Goal: Transaction & Acquisition: Purchase product/service

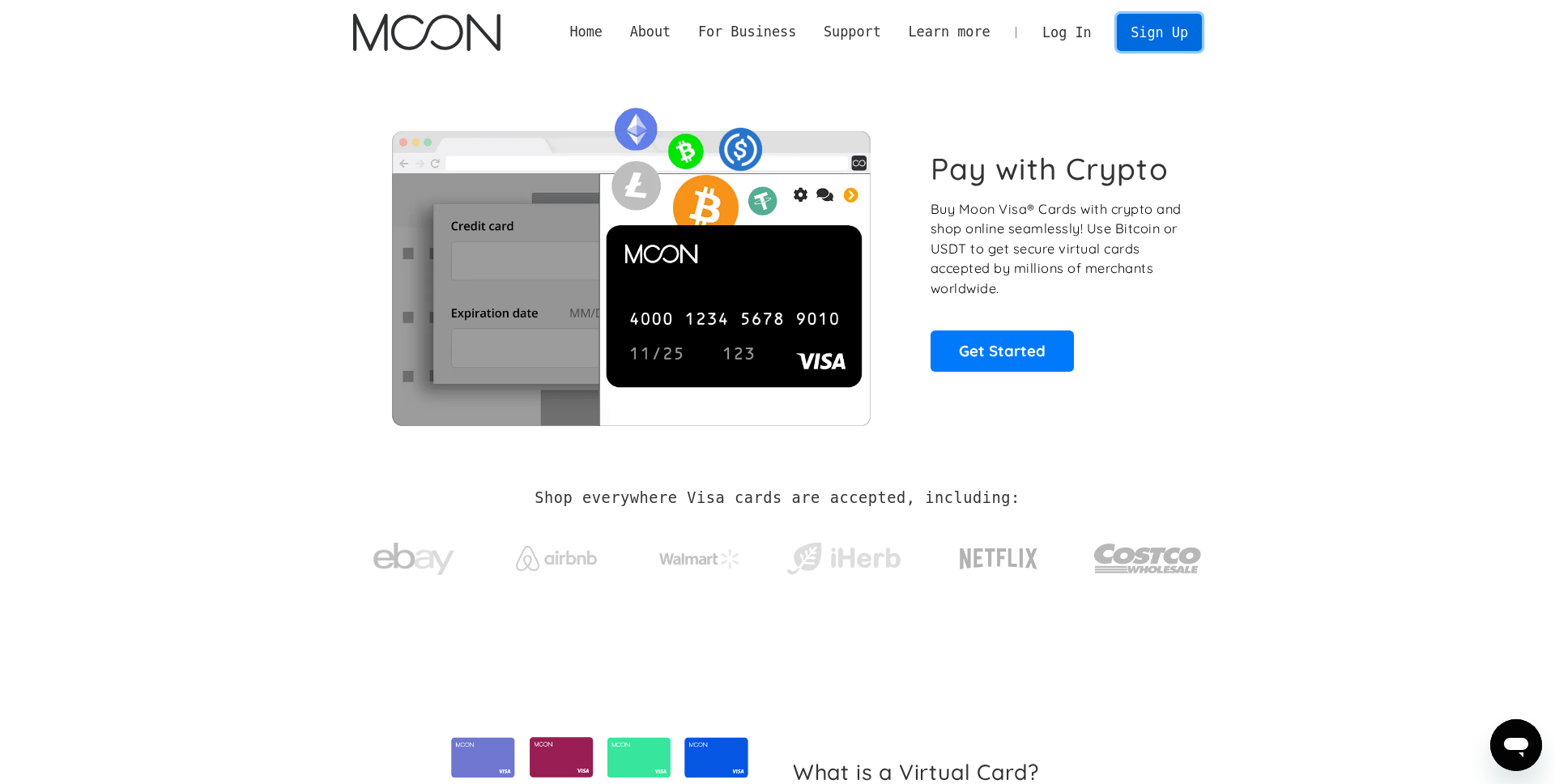
click at [1149, 31] on link "Sign Up" at bounding box center [1159, 31] width 84 height 36
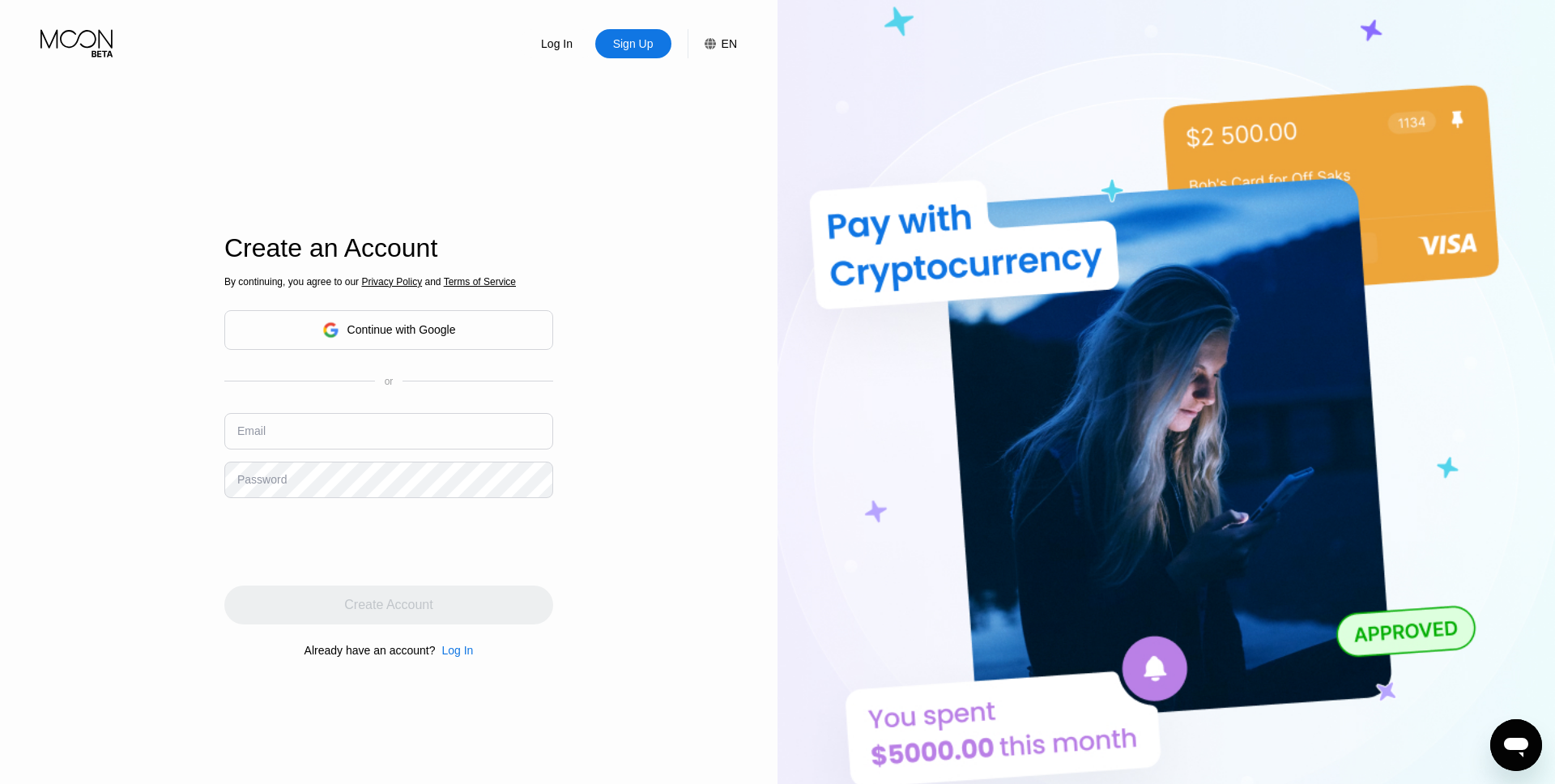
click at [388, 339] on div "Continue with Google" at bounding box center [389, 330] width 134 height 25
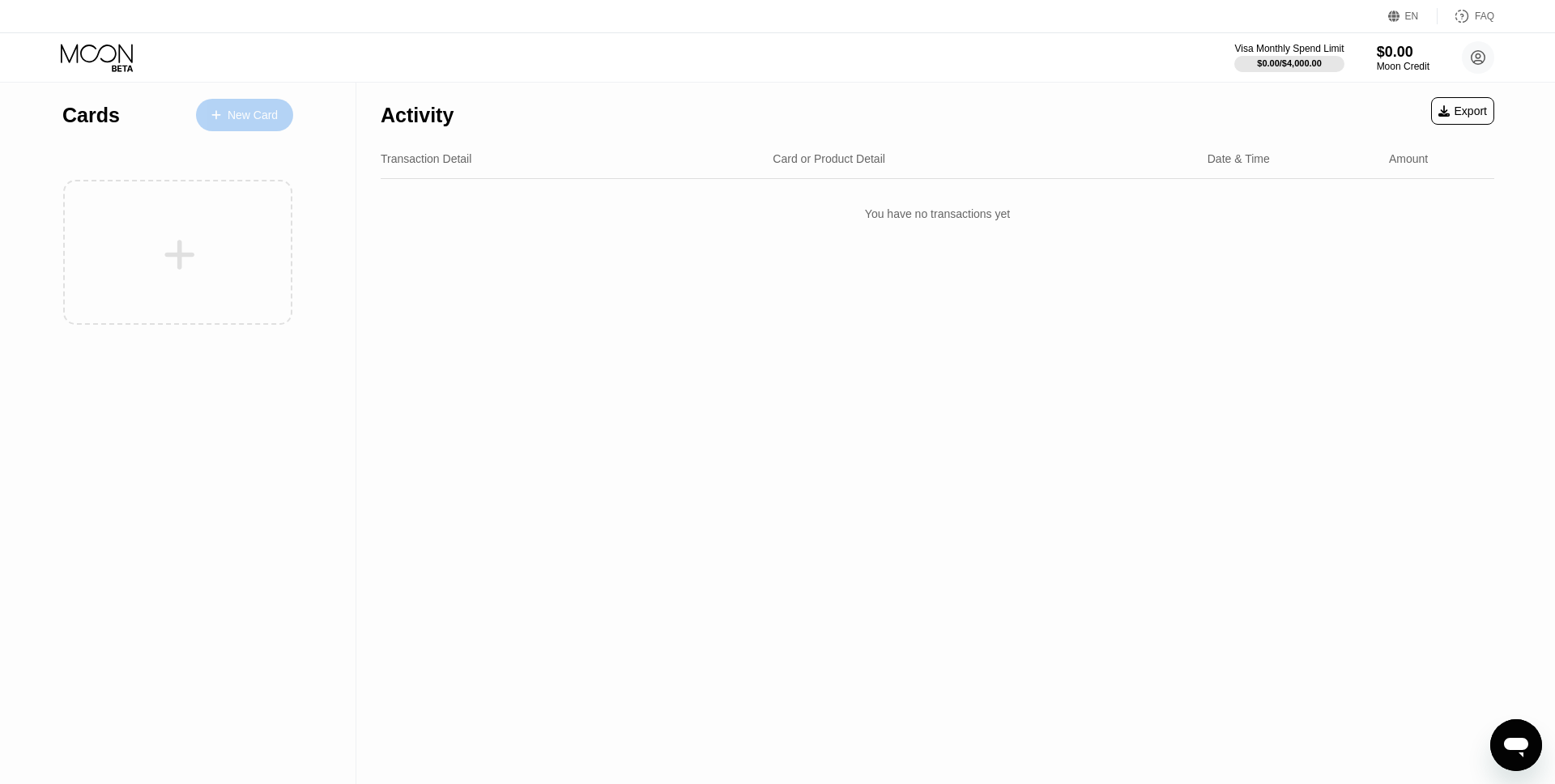
click at [244, 116] on div "New Card" at bounding box center [252, 115] width 50 height 13
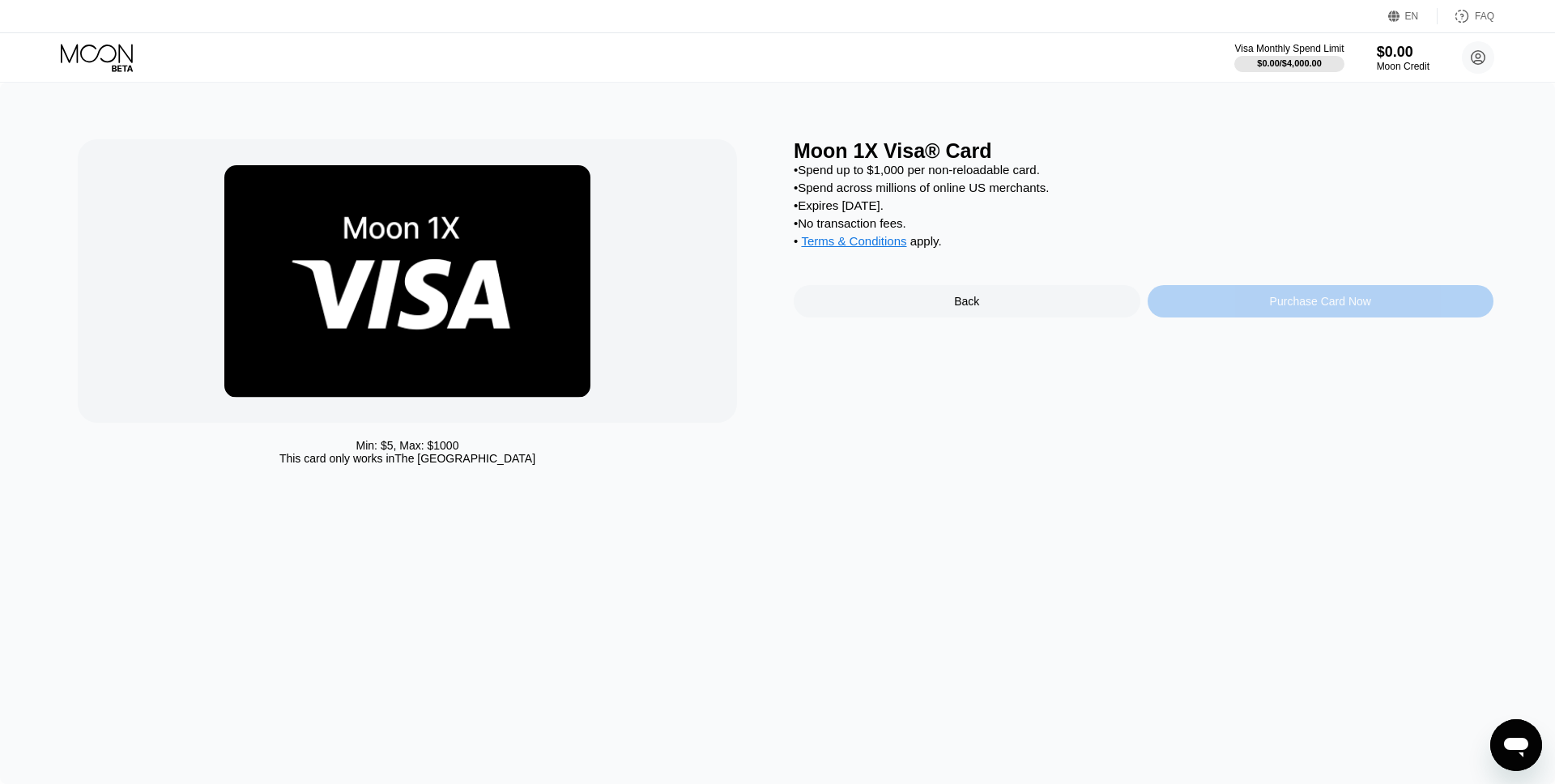
click at [1298, 304] on div "Purchase Card Now" at bounding box center [1320, 300] width 101 height 13
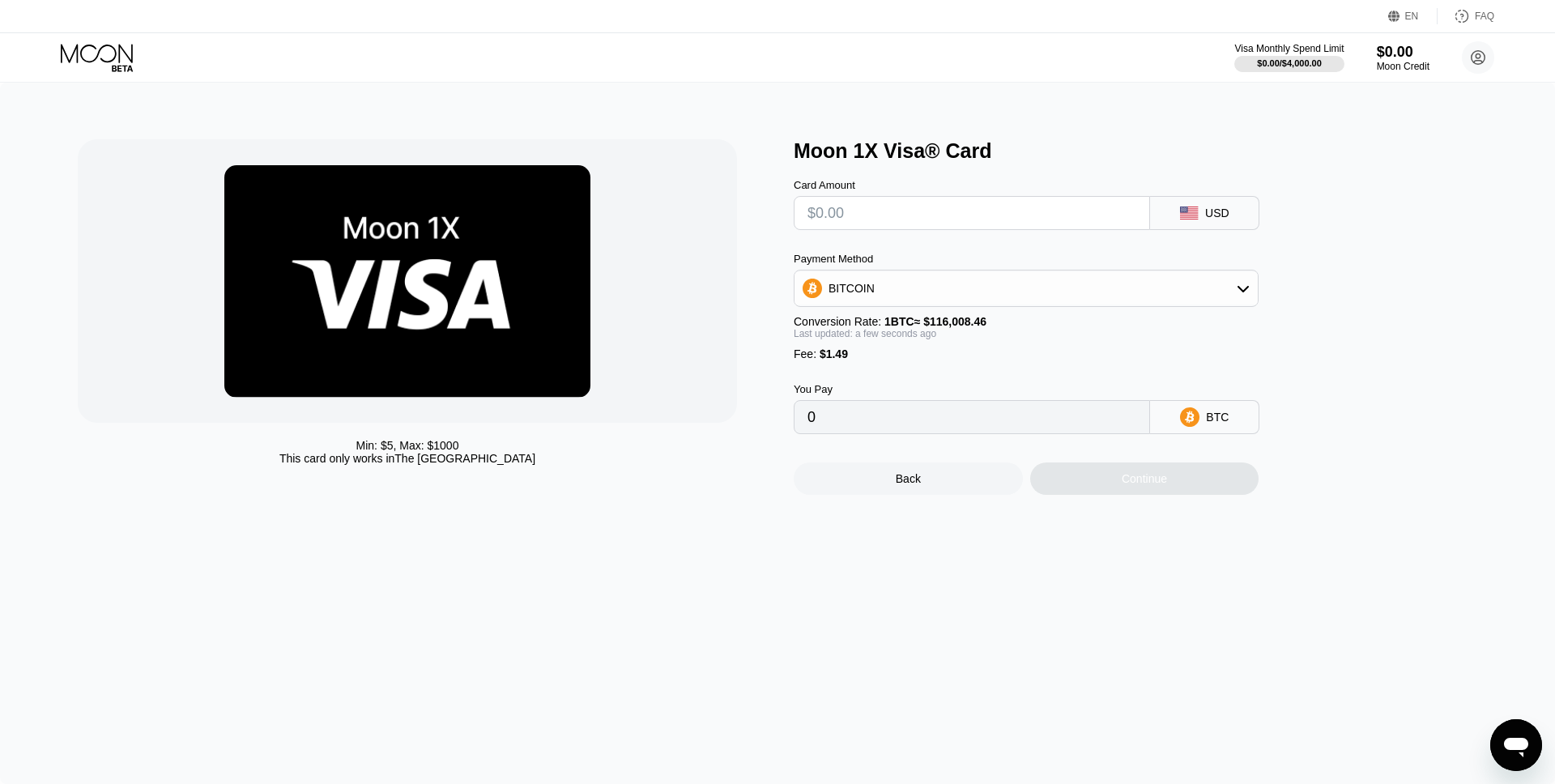
click at [968, 295] on div "BITCOIN" at bounding box center [1026, 288] width 464 height 32
click at [894, 516] on div "Min: $ 5 , Max: $ 1000 This card only works in The United States Moon 1X Visa® …" at bounding box center [778, 433] width 1555 height 702
click at [1213, 213] on div "USD" at bounding box center [1217, 212] width 24 height 13
click at [854, 370] on span "USDT on TRON" at bounding box center [873, 368] width 82 height 13
type input "0.00"
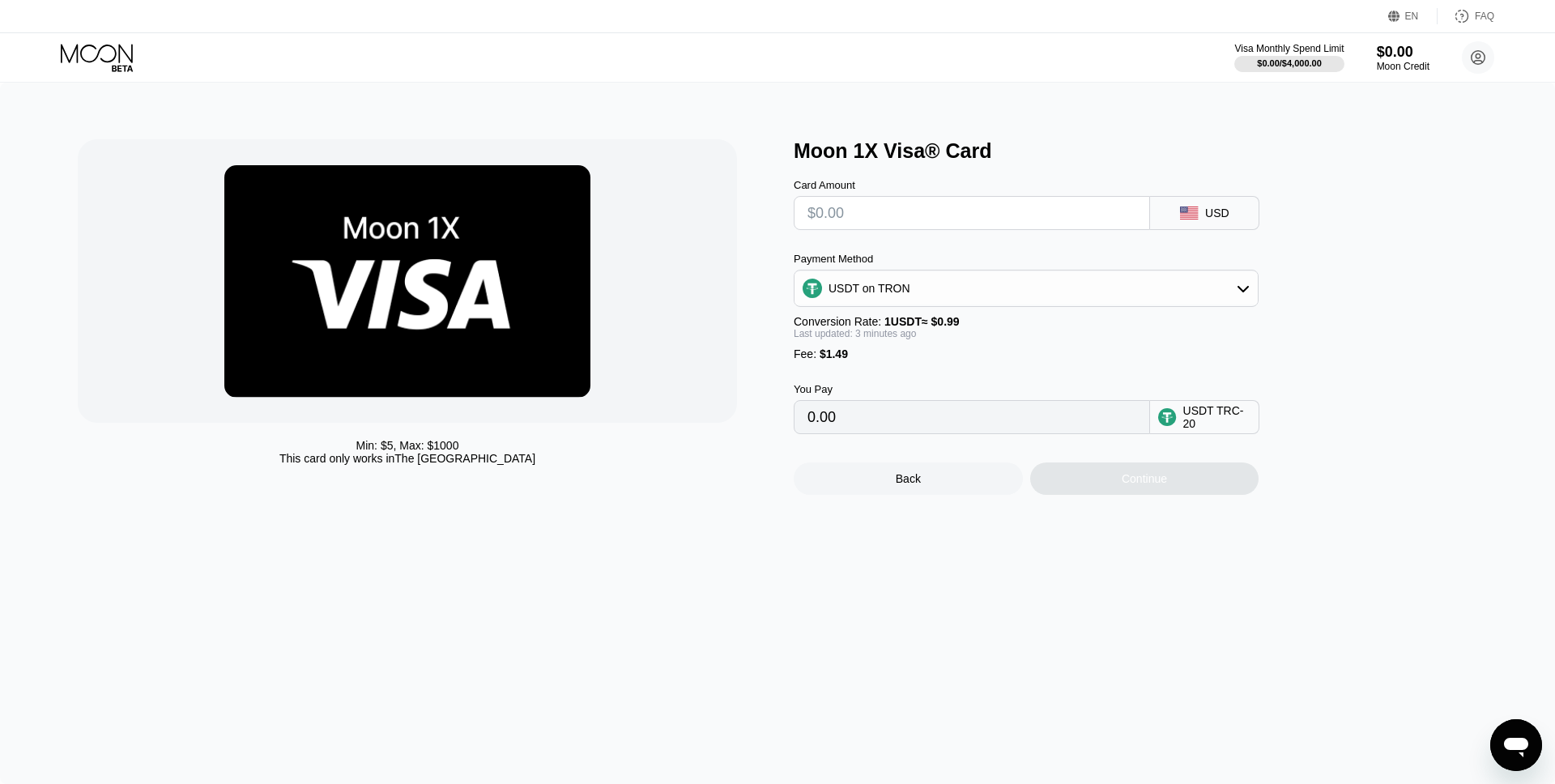
click at [886, 204] on input "text" at bounding box center [972, 213] width 329 height 32
type input "$2"
type input "3.53"
type input "$20"
type input "21.71"
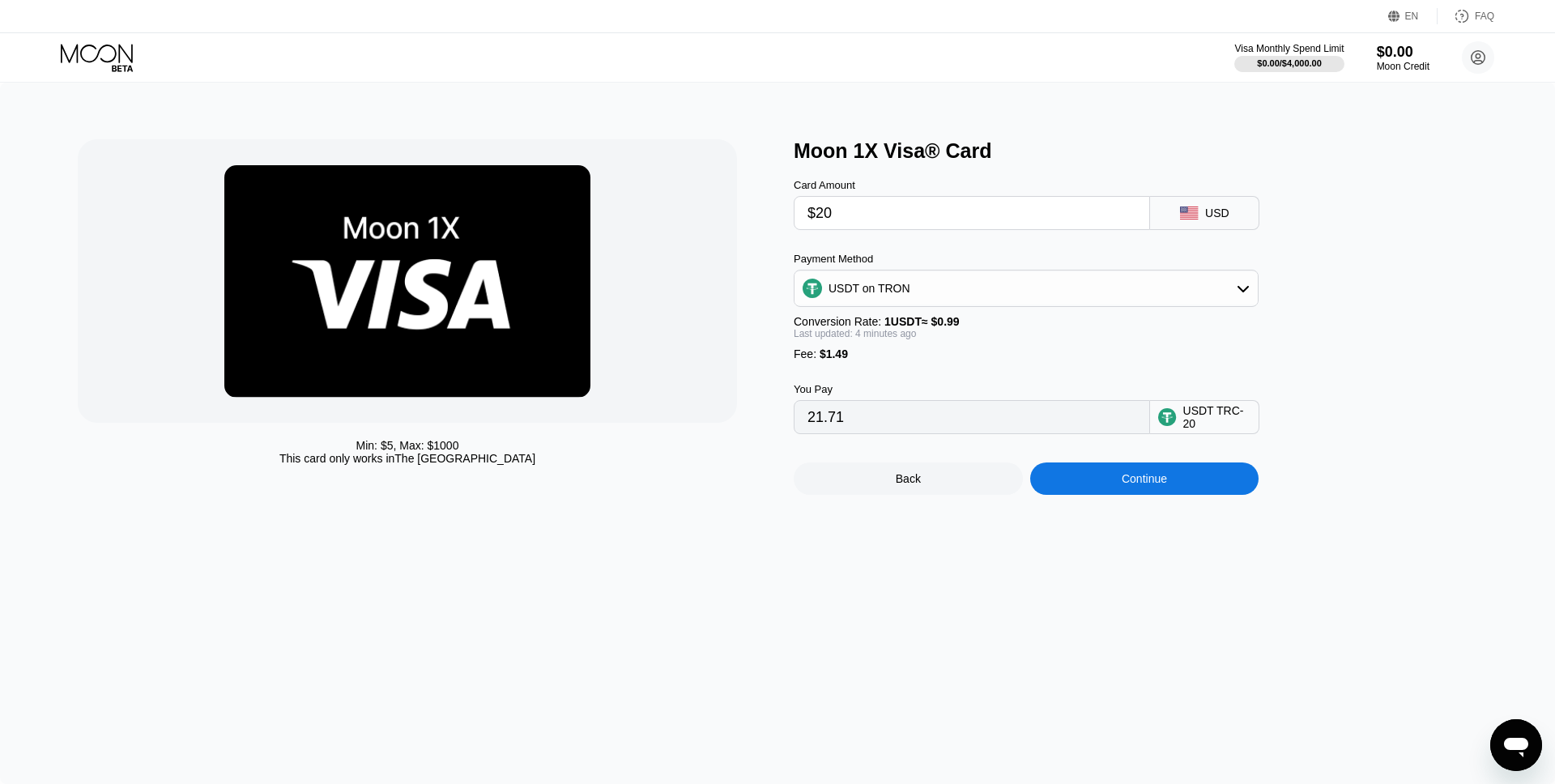
type input "$20"
click at [1105, 484] on div "Continue" at bounding box center [1144, 479] width 229 height 32
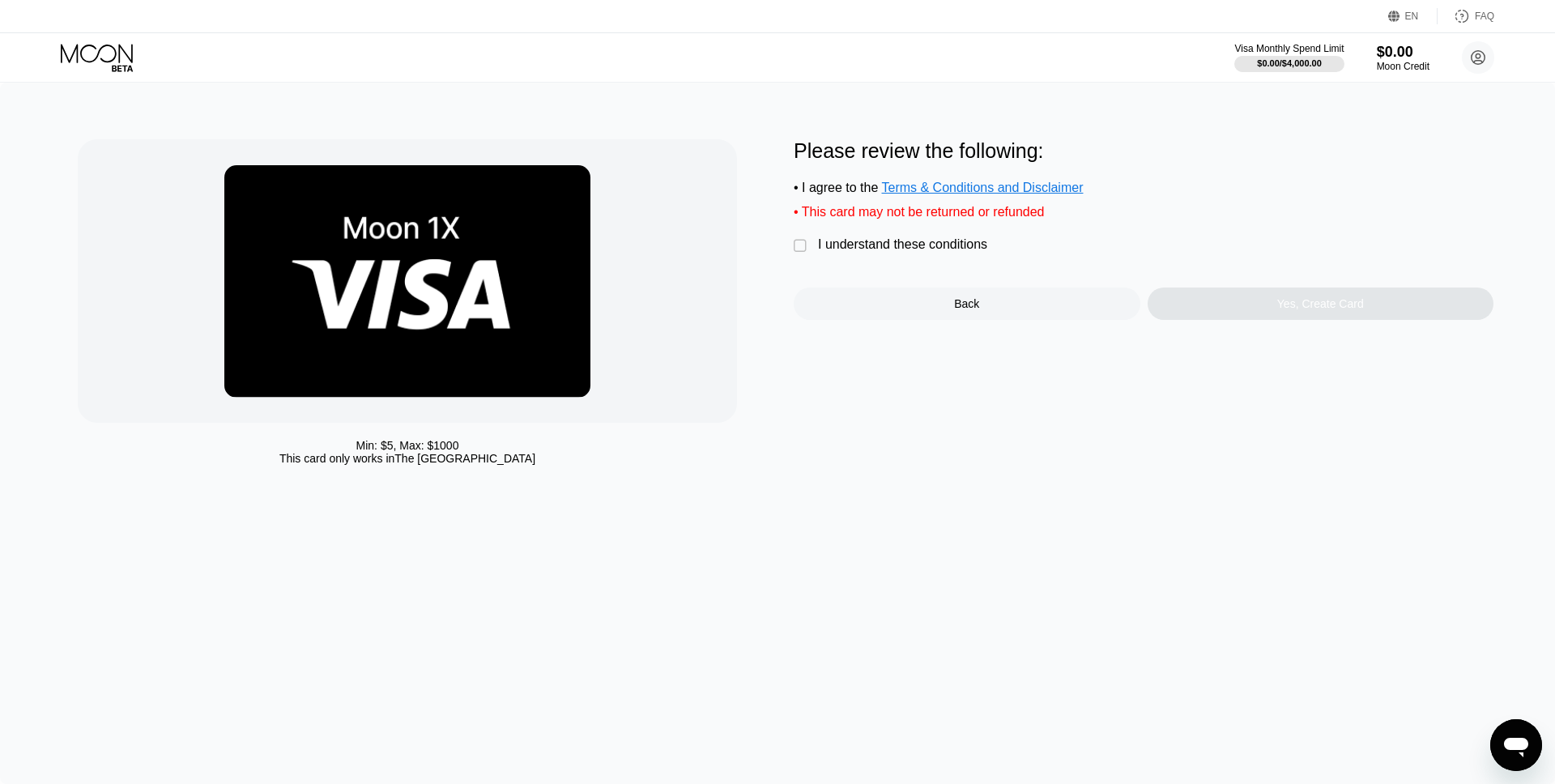
click at [922, 248] on div "I understand these conditions" at bounding box center [902, 244] width 169 height 14
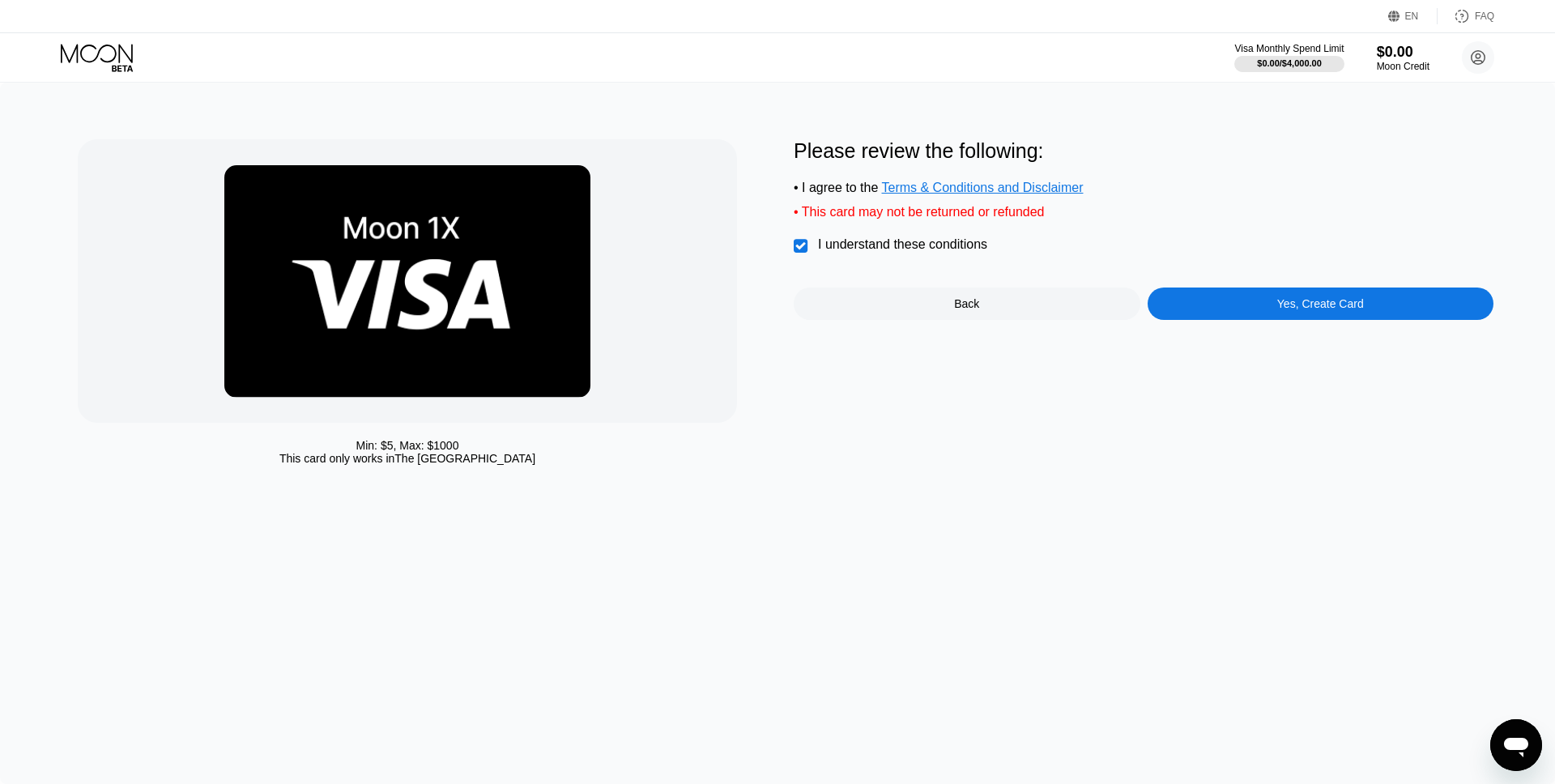
click at [1032, 305] on div "Back" at bounding box center [967, 304] width 347 height 32
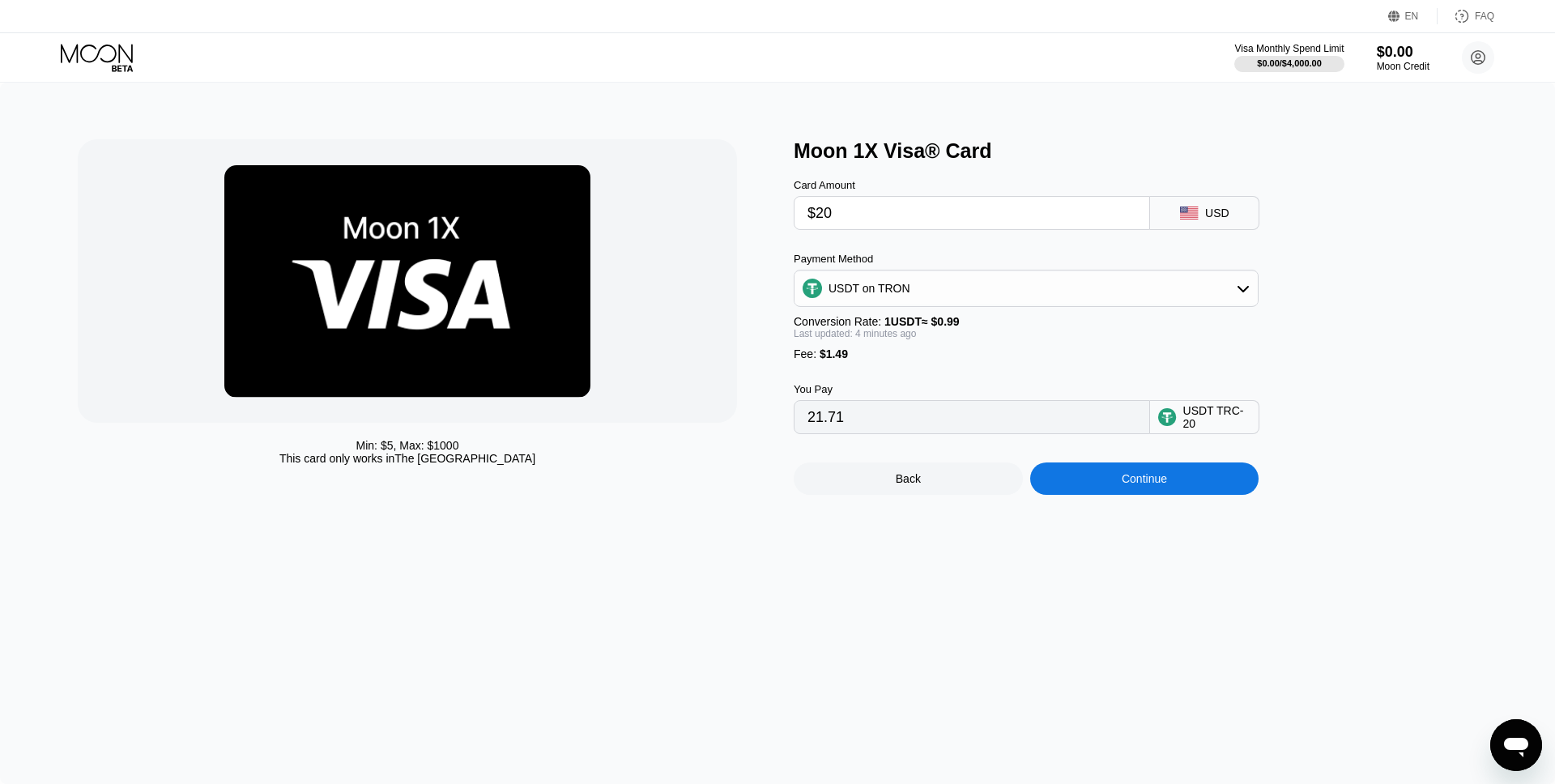
click at [919, 485] on div "Back" at bounding box center [909, 478] width 25 height 13
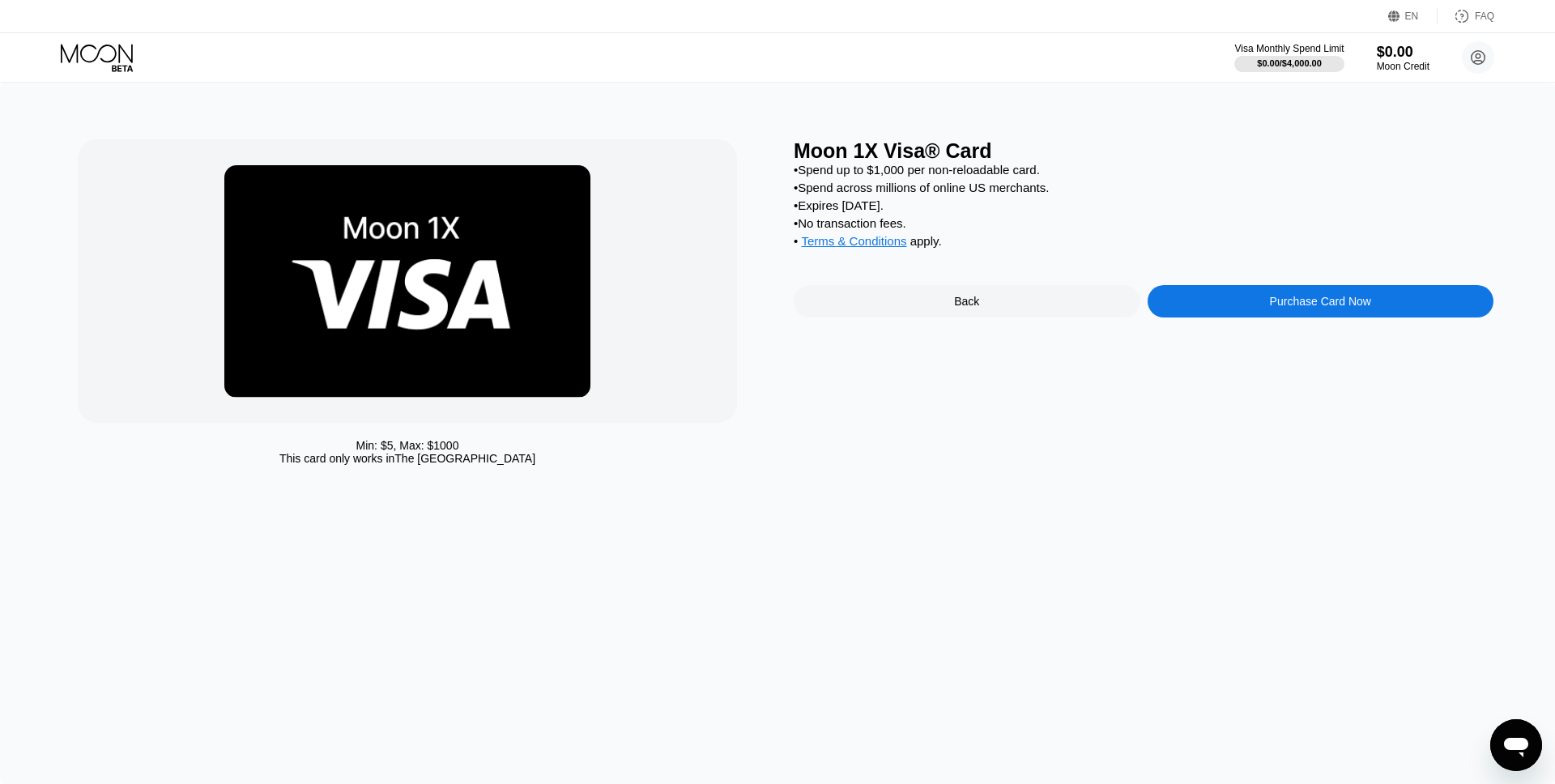
click at [1240, 298] on div "Purchase Card Now" at bounding box center [1321, 301] width 347 height 32
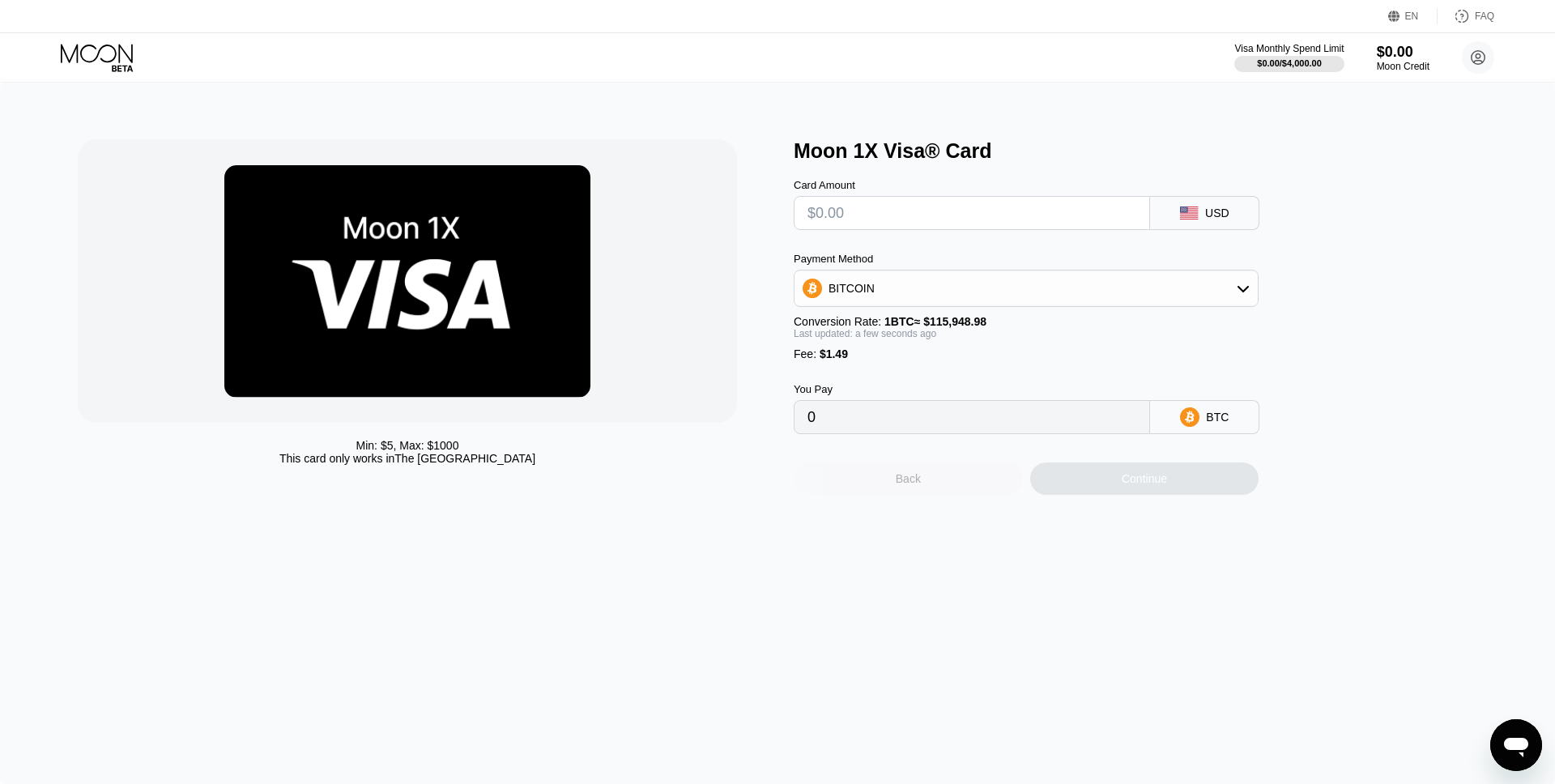
click at [890, 495] on div "Back" at bounding box center [908, 479] width 229 height 32
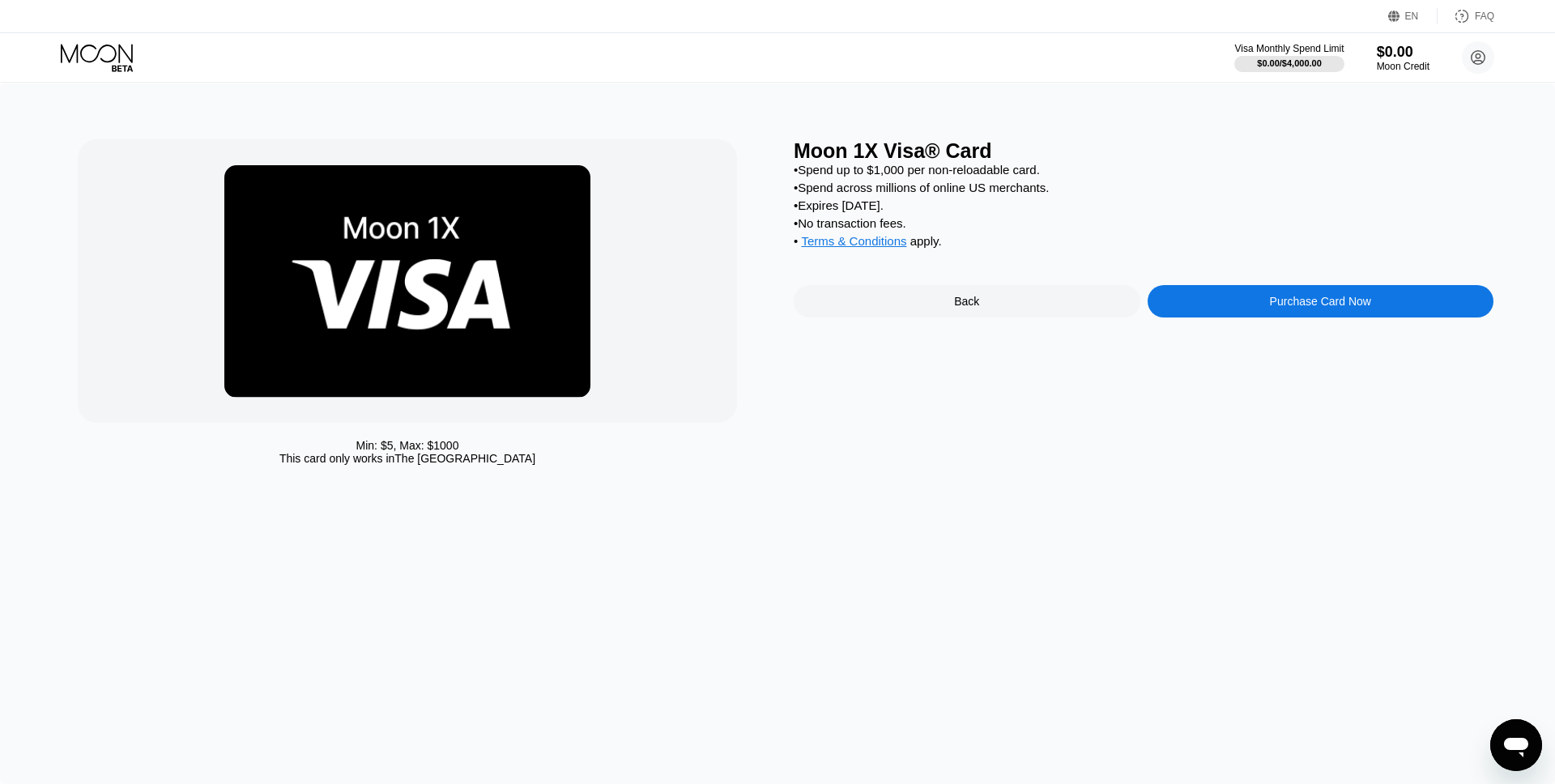
click at [938, 277] on div "Moon 1X Visa® Card • Spend up to $1,000 per non-reloadable card. • Spend across…" at bounding box center [1144, 306] width 700 height 334
click at [938, 289] on div "Back" at bounding box center [967, 301] width 347 height 32
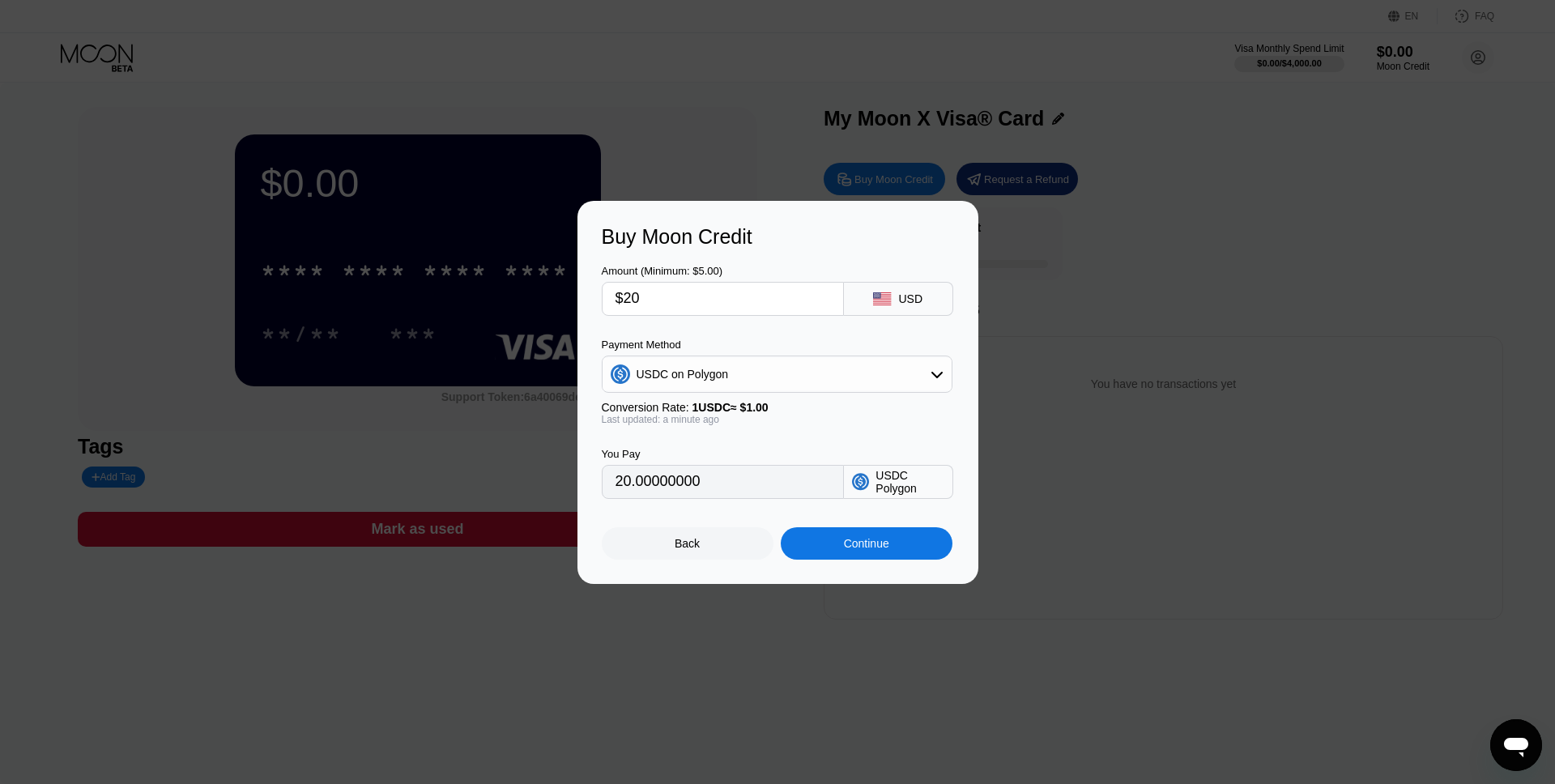
click at [656, 289] on input "$20" at bounding box center [722, 299] width 215 height 32
type input "$1"
type input "1.00000000"
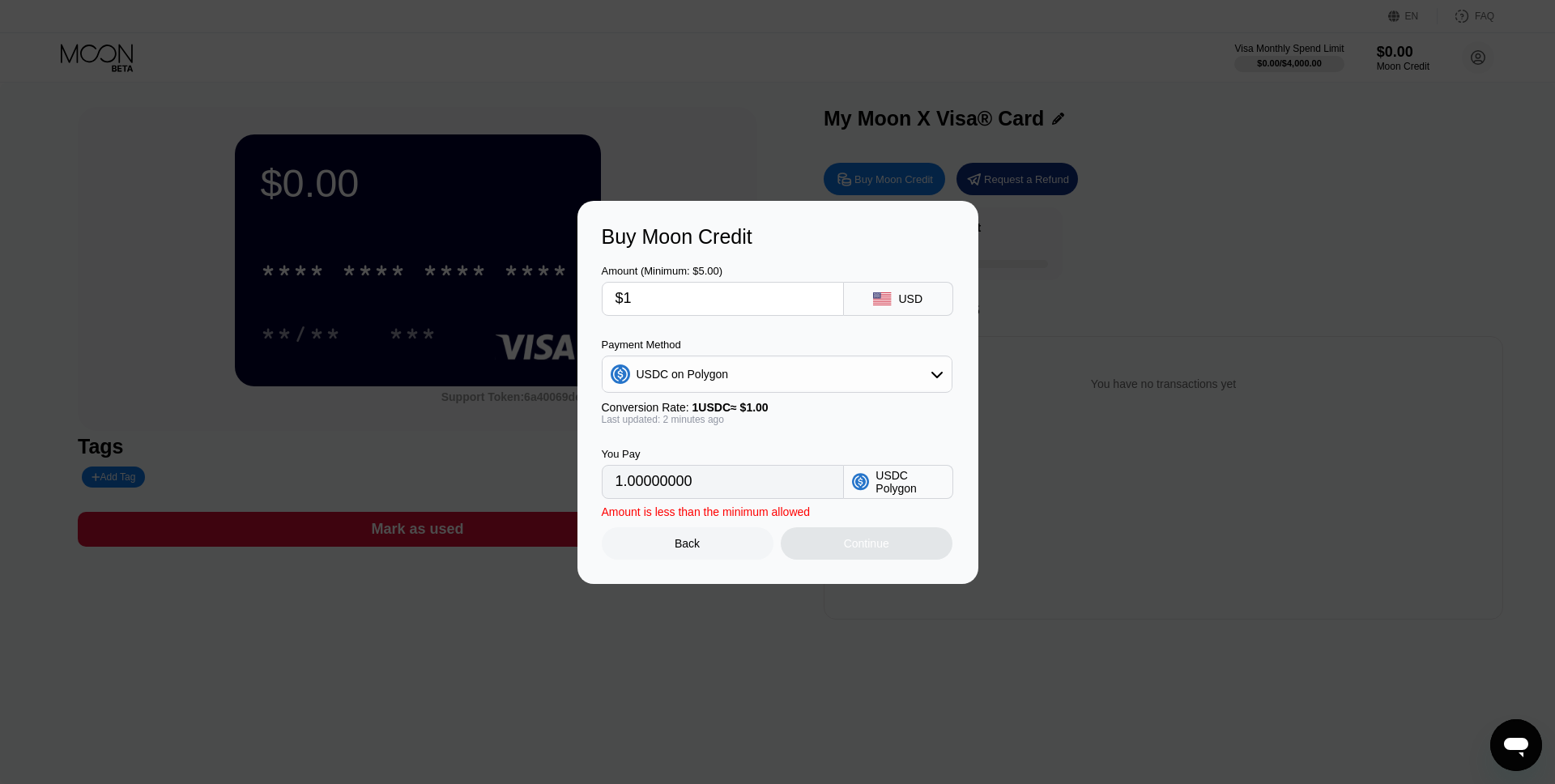
type input "$10"
type input "10.00000000"
type input "$10"
click at [792, 377] on div "USDC on Polygon" at bounding box center [777, 373] width 349 height 32
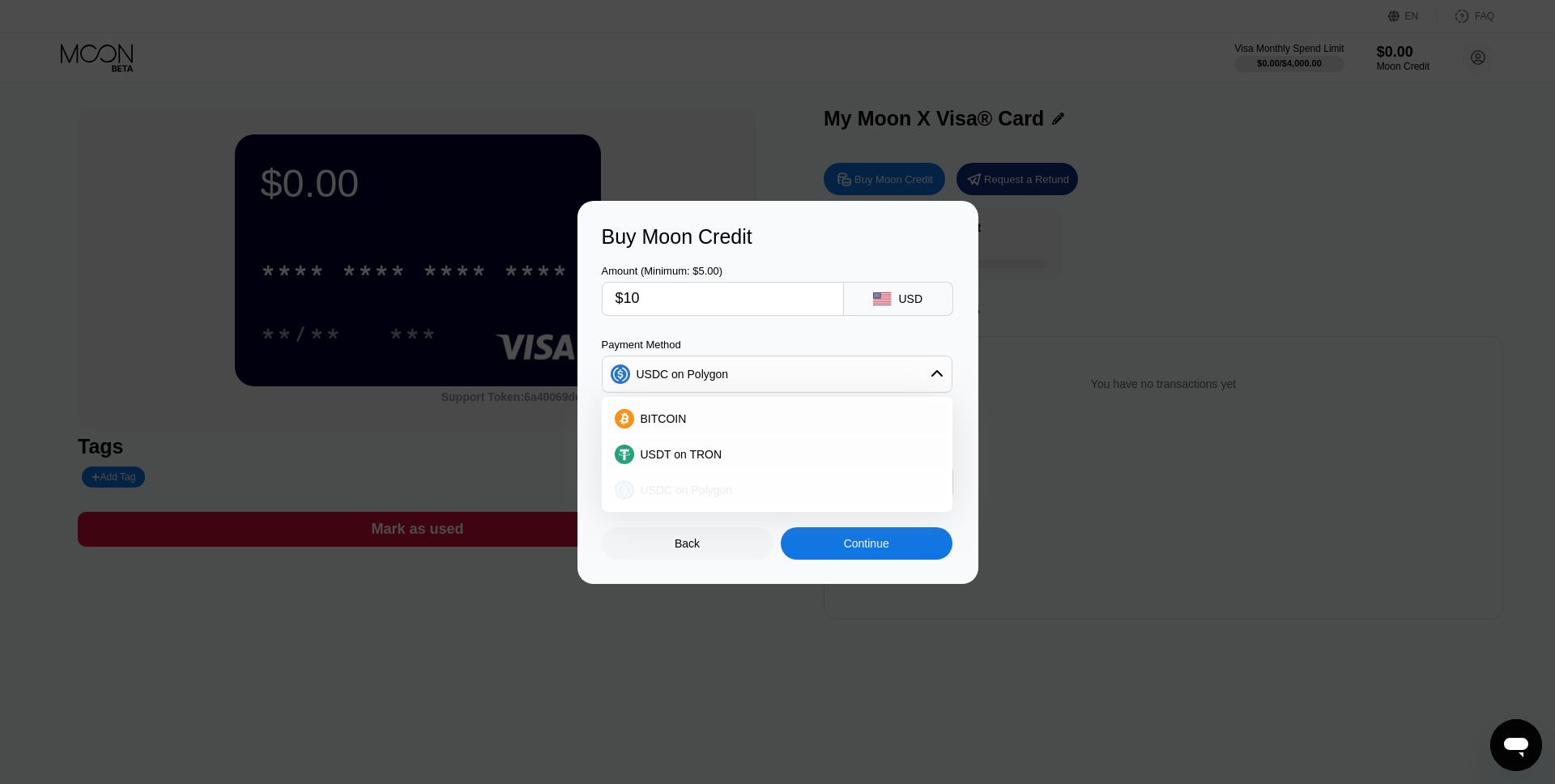
click at [680, 488] on span "USDC on Polygon" at bounding box center [687, 490] width 93 height 13
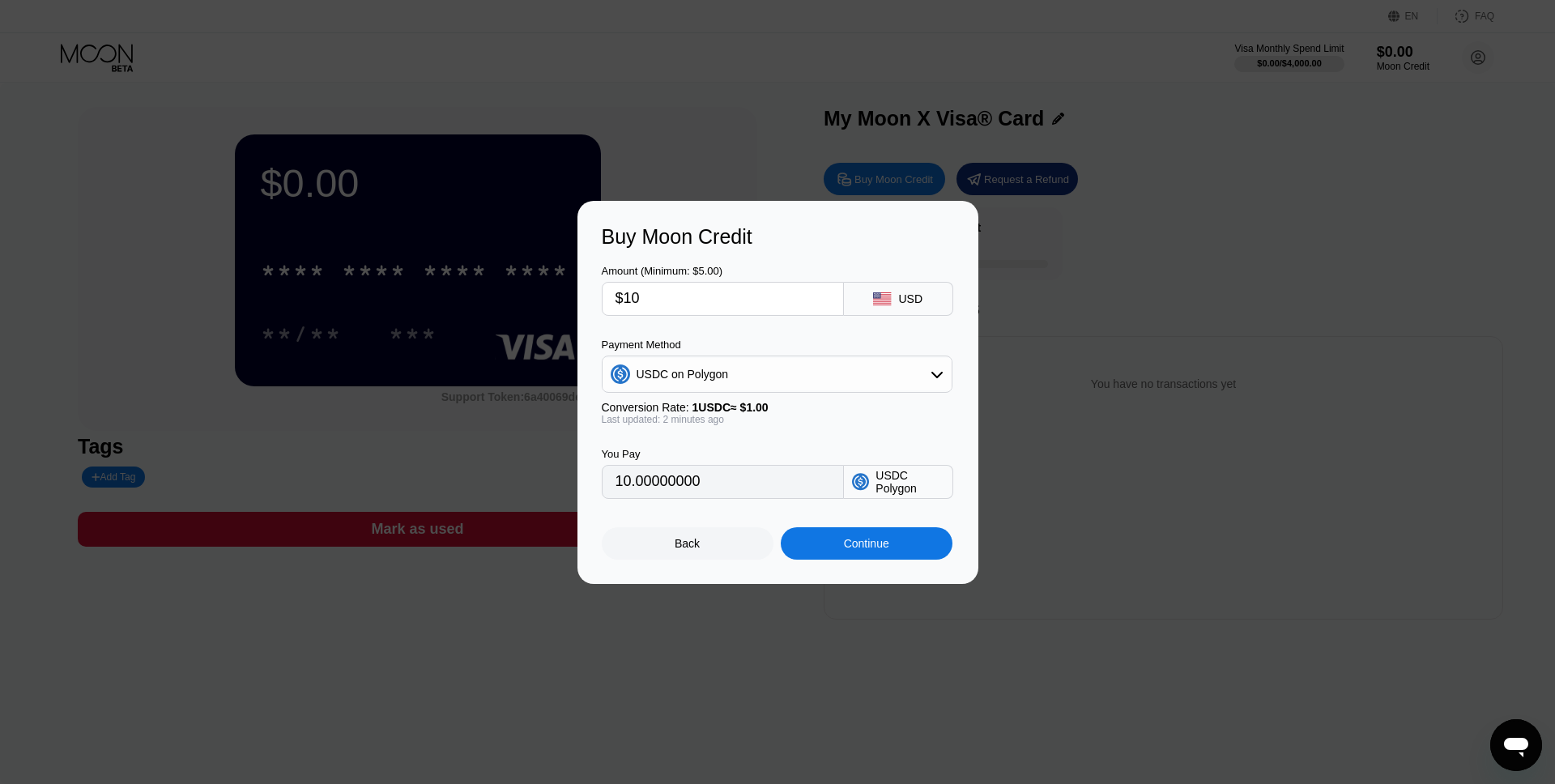
click at [896, 490] on div "USDC Polygon" at bounding box center [909, 481] width 68 height 26
click at [852, 545] on div "Continue" at bounding box center [867, 543] width 45 height 13
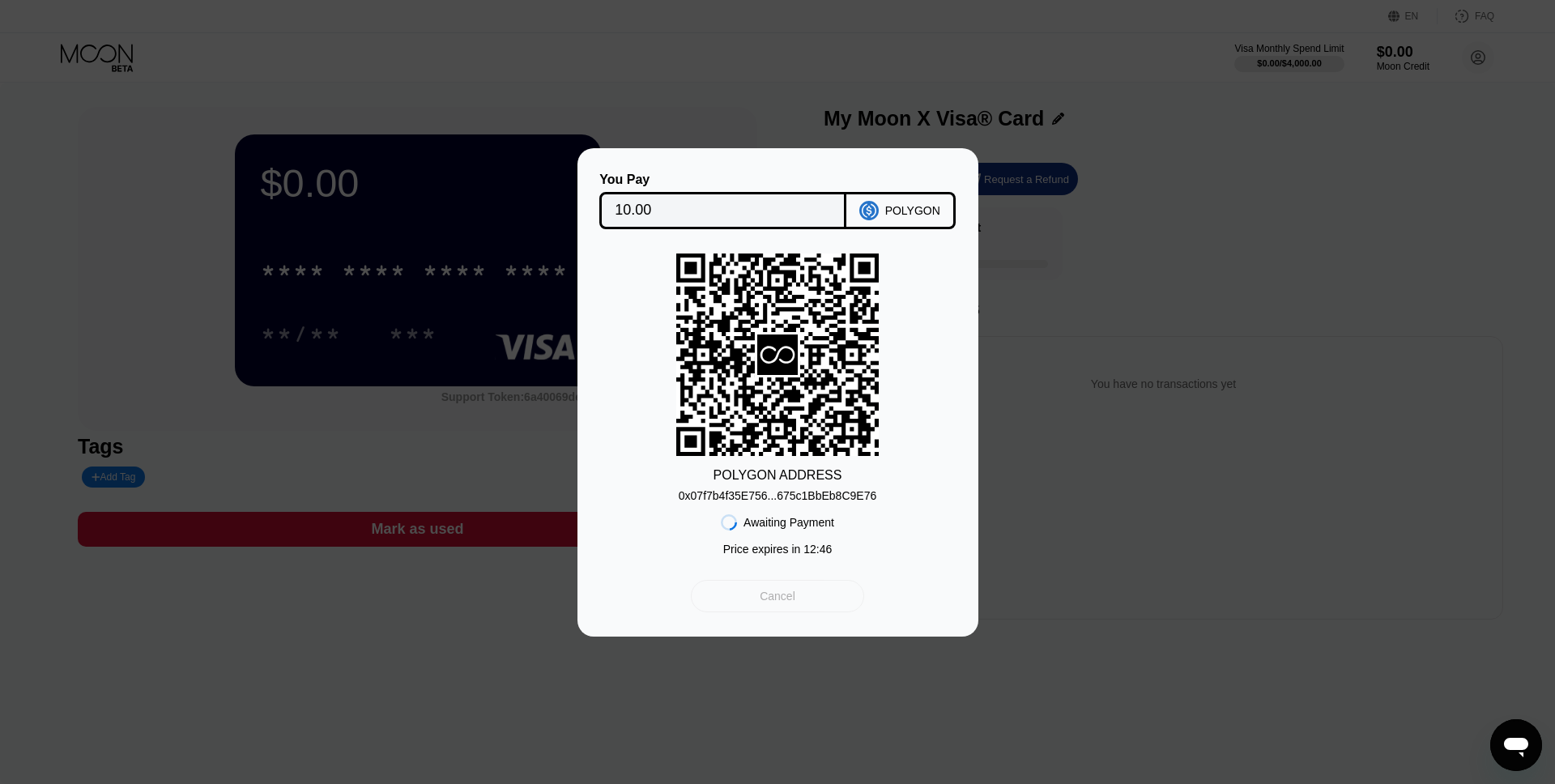
click at [799, 602] on div "Cancel" at bounding box center [777, 596] width 172 height 32
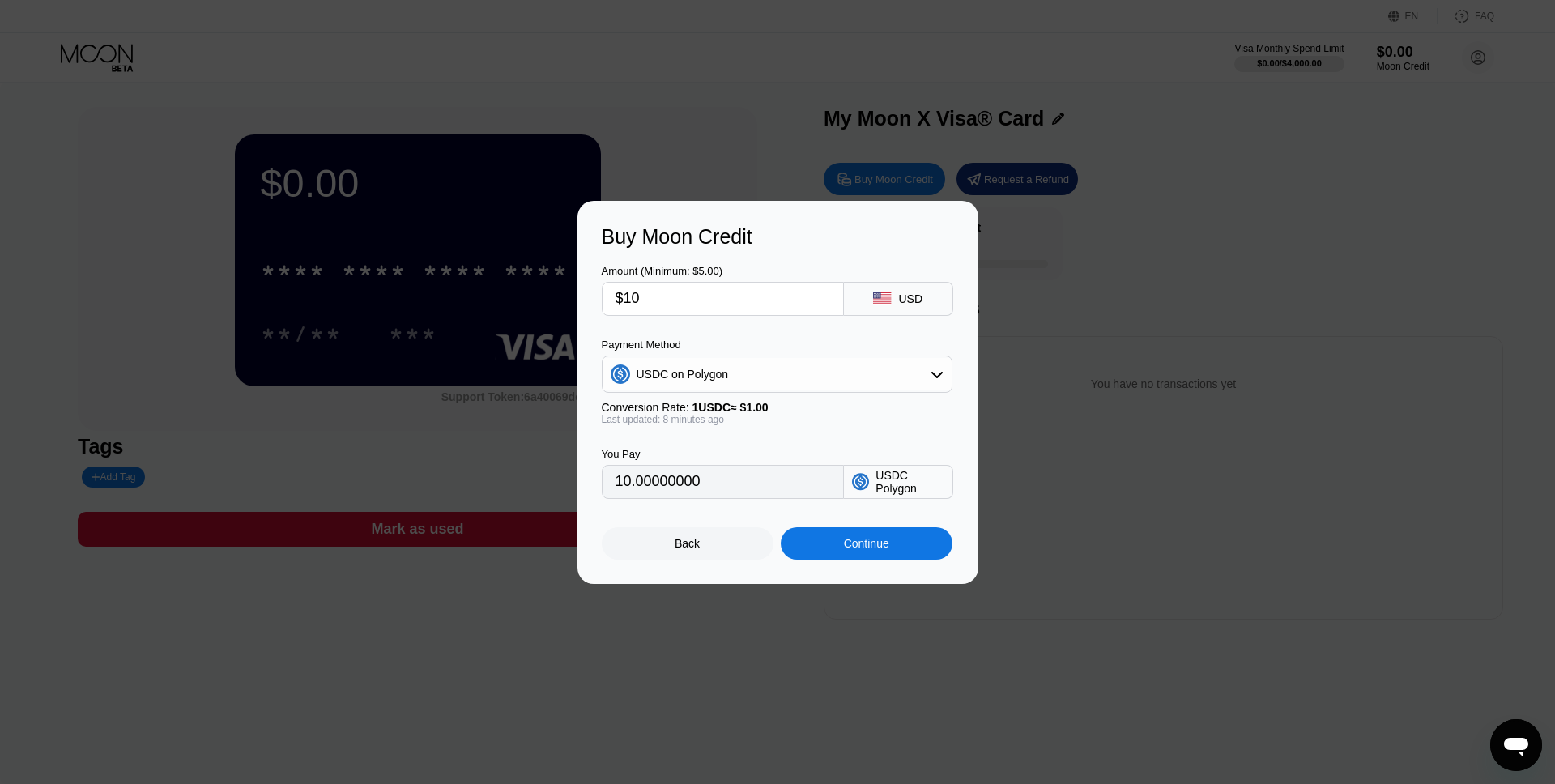
click at [894, 368] on div "USDC on Polygon" at bounding box center [777, 373] width 349 height 32
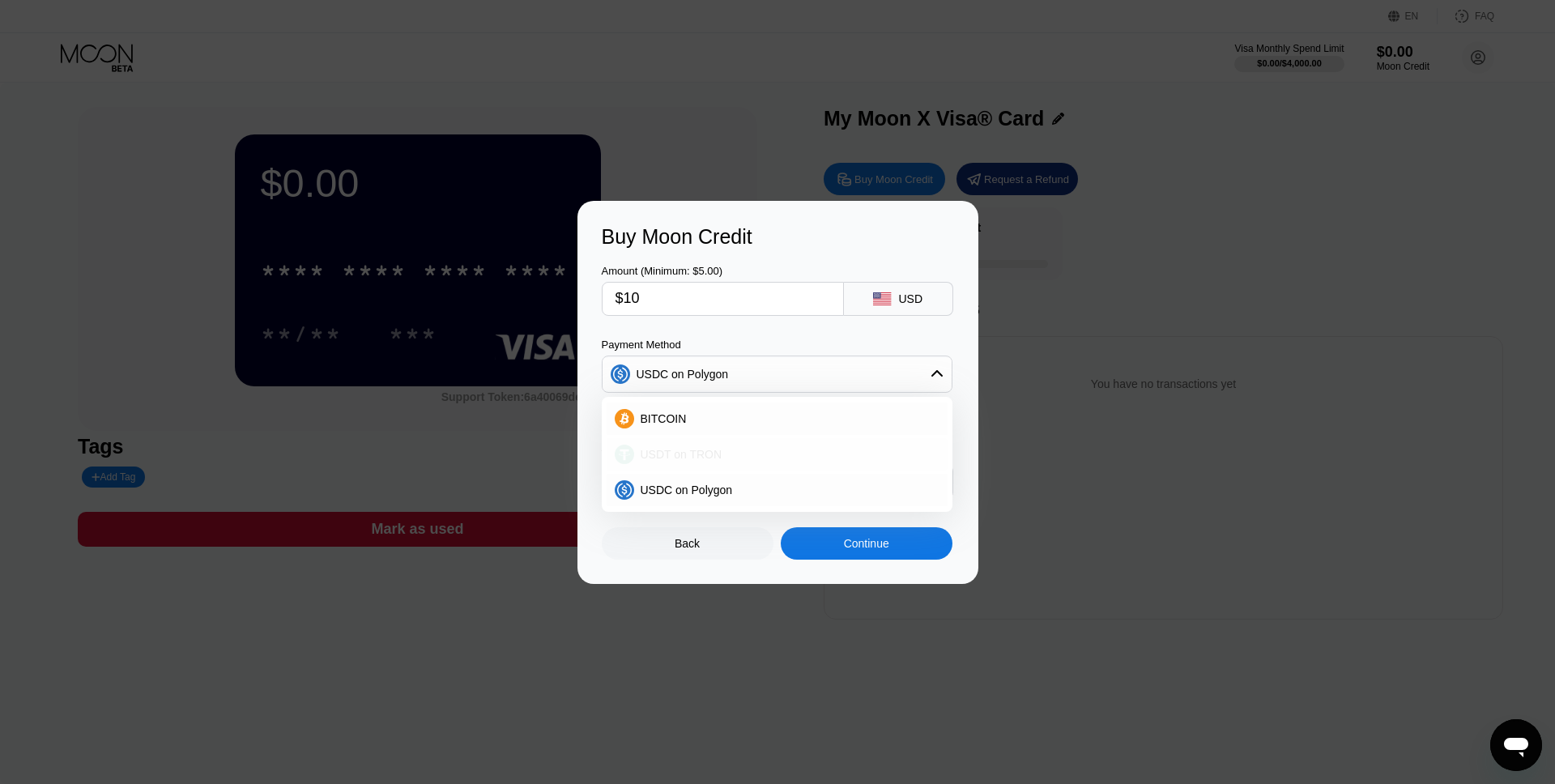
click at [756, 453] on div "USDT on TRON" at bounding box center [787, 453] width 305 height 13
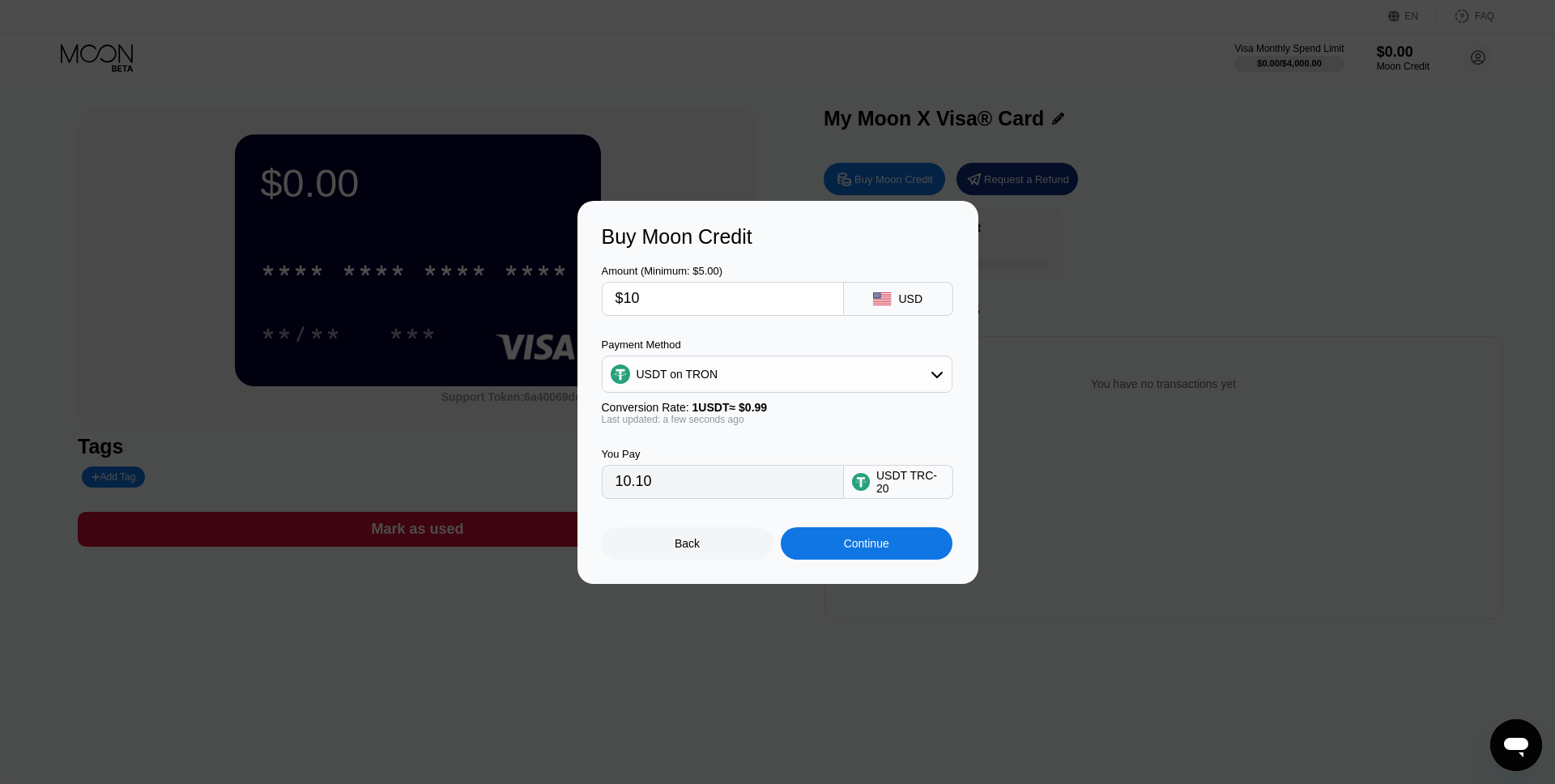
click at [912, 382] on div "USDT on TRON" at bounding box center [777, 373] width 349 height 32
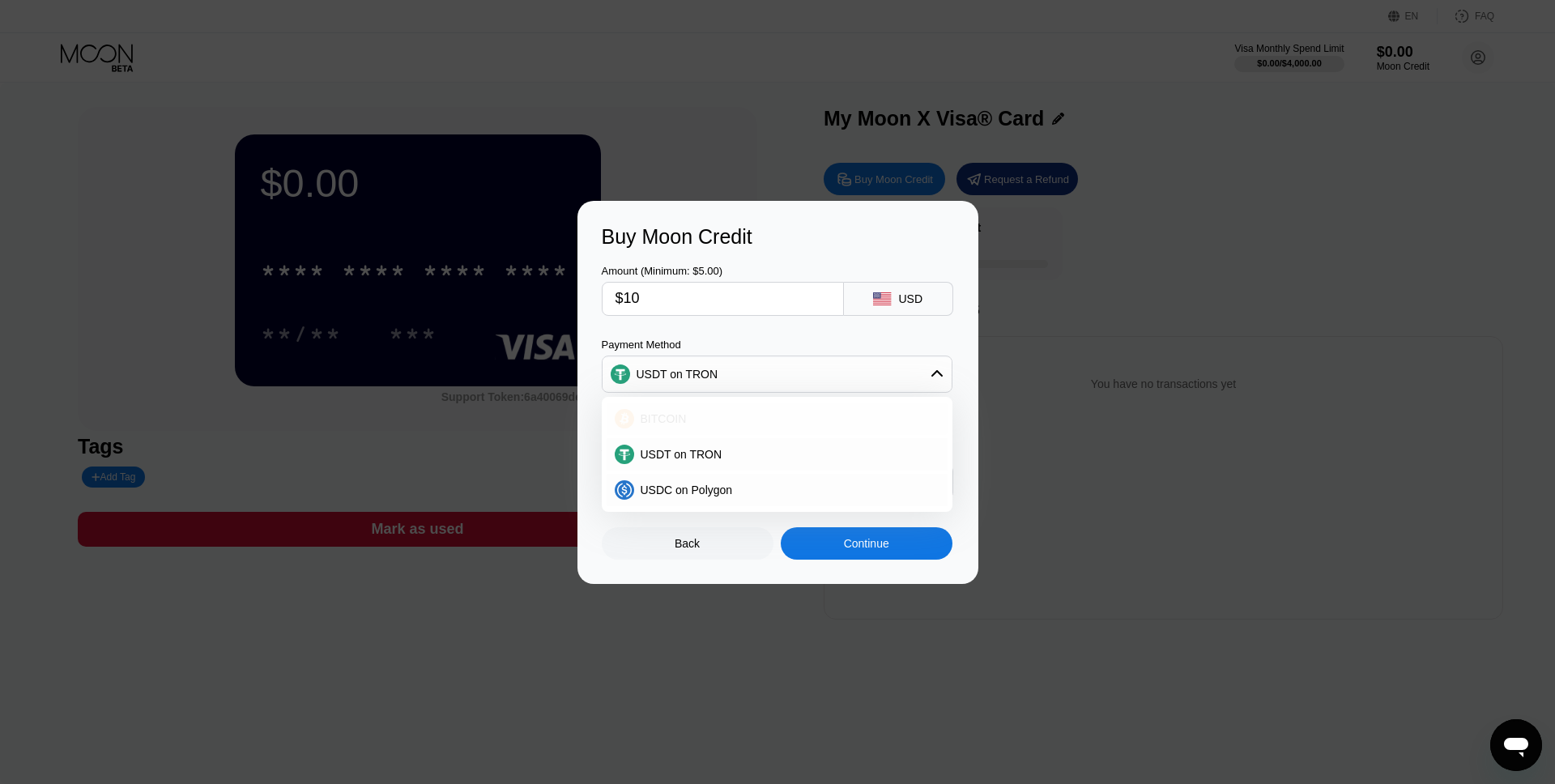
click at [815, 428] on div "BITCOIN" at bounding box center [777, 418] width 341 height 32
type input "0.00008629"
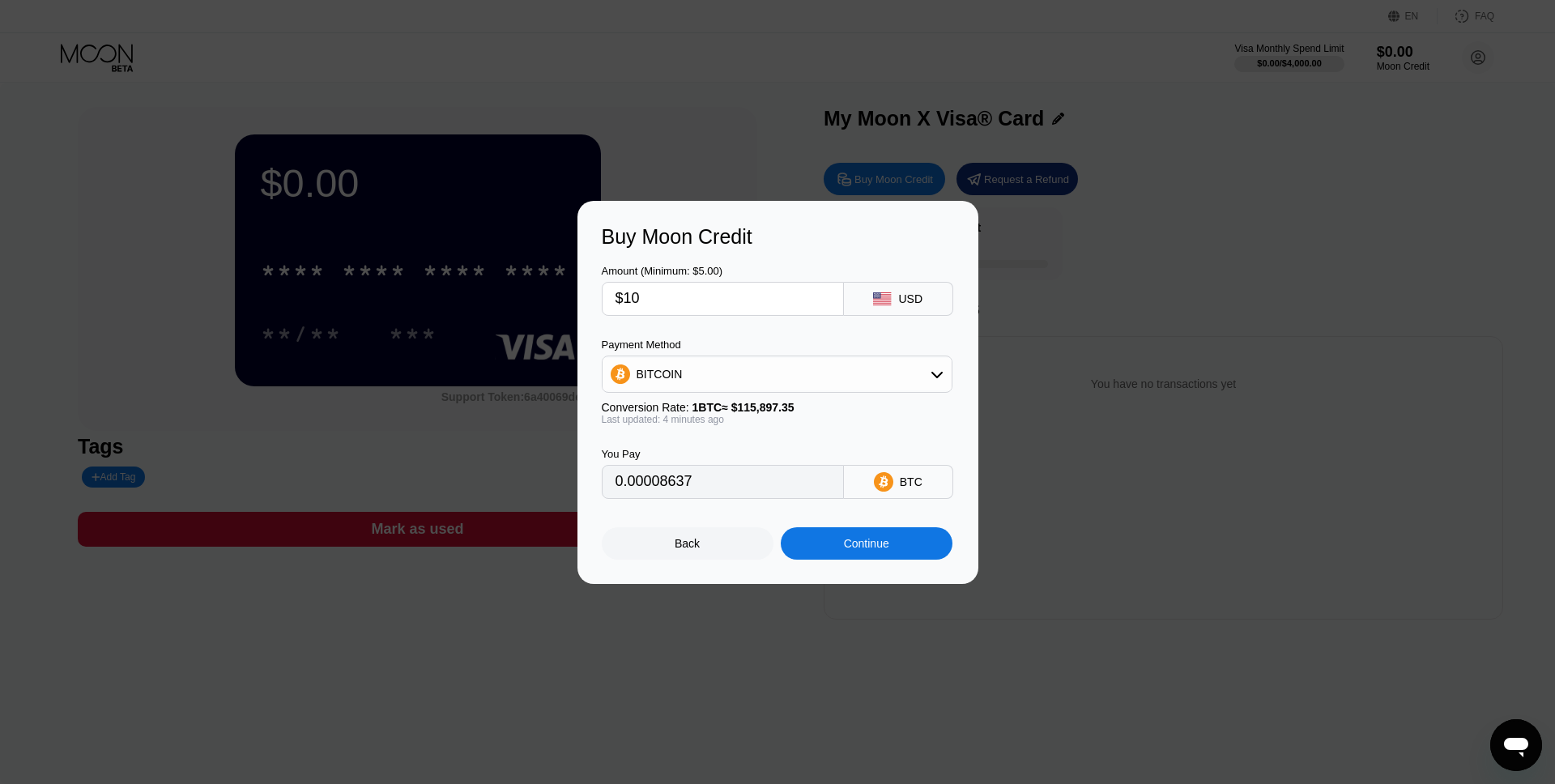
click at [929, 378] on div "BITCOIN" at bounding box center [777, 373] width 349 height 32
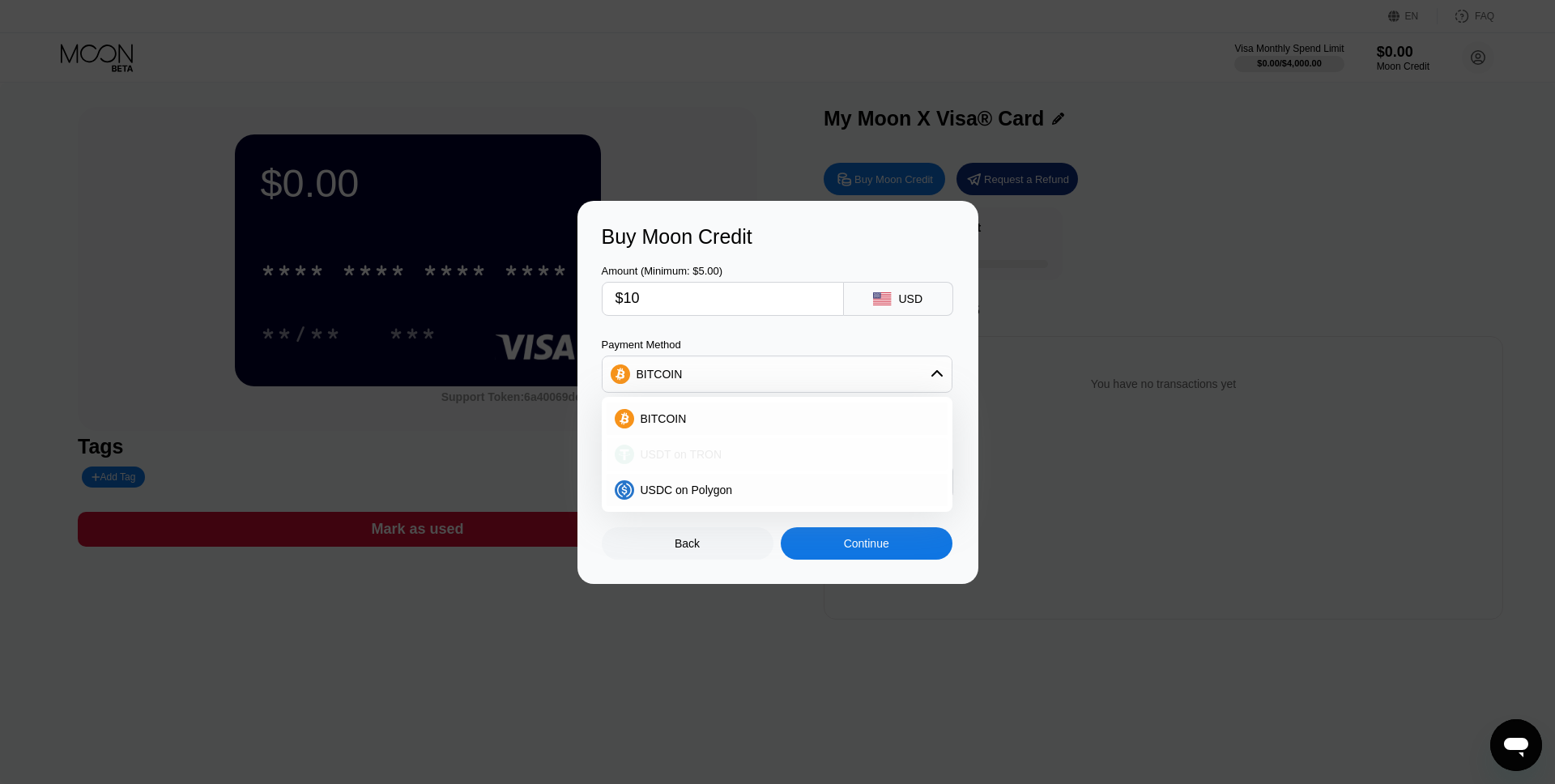
click at [746, 453] on div "USDT on TRON" at bounding box center [787, 453] width 305 height 13
type input "10.10"
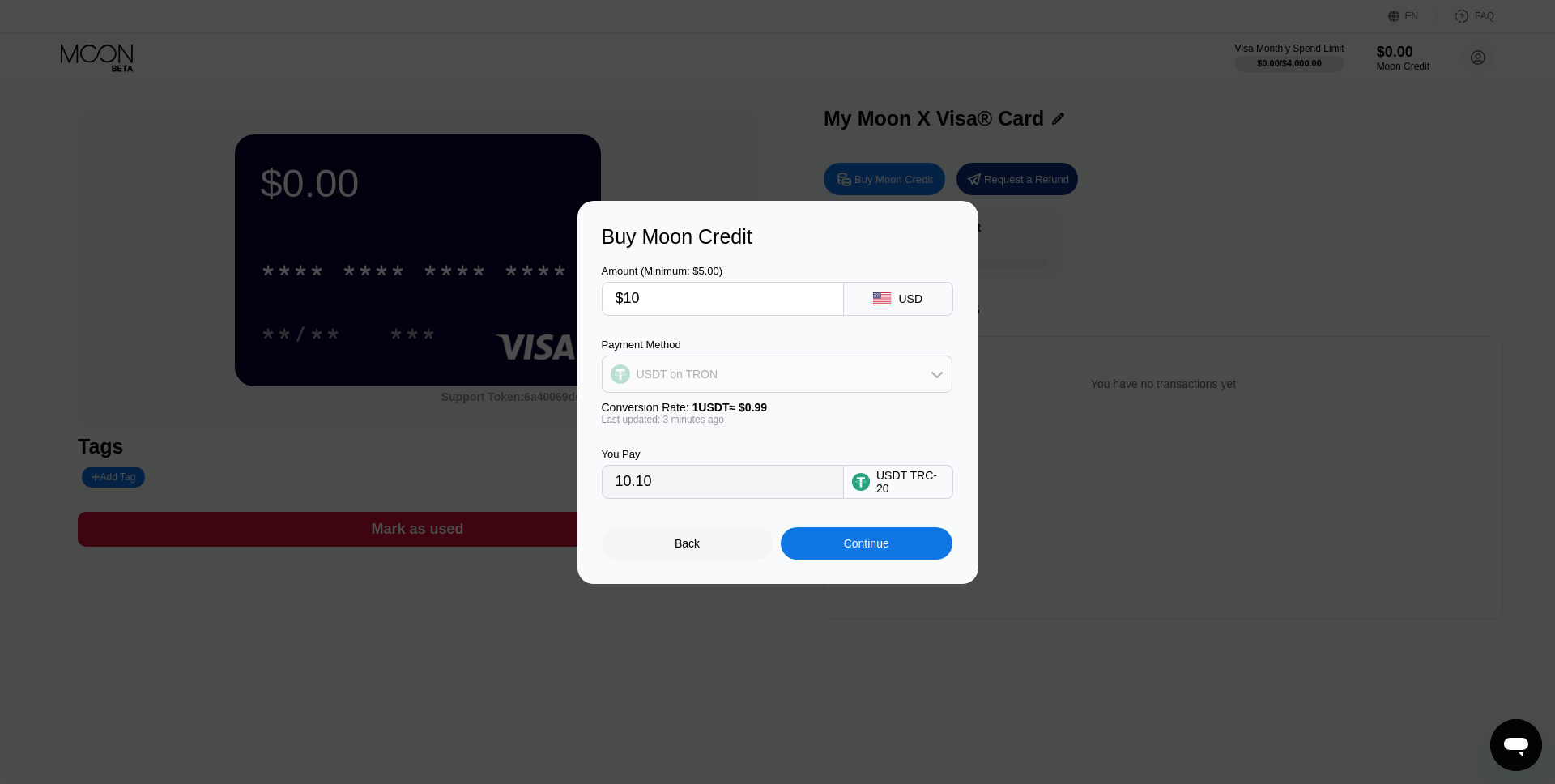
click at [765, 363] on div "USDT on TRON" at bounding box center [777, 373] width 349 height 32
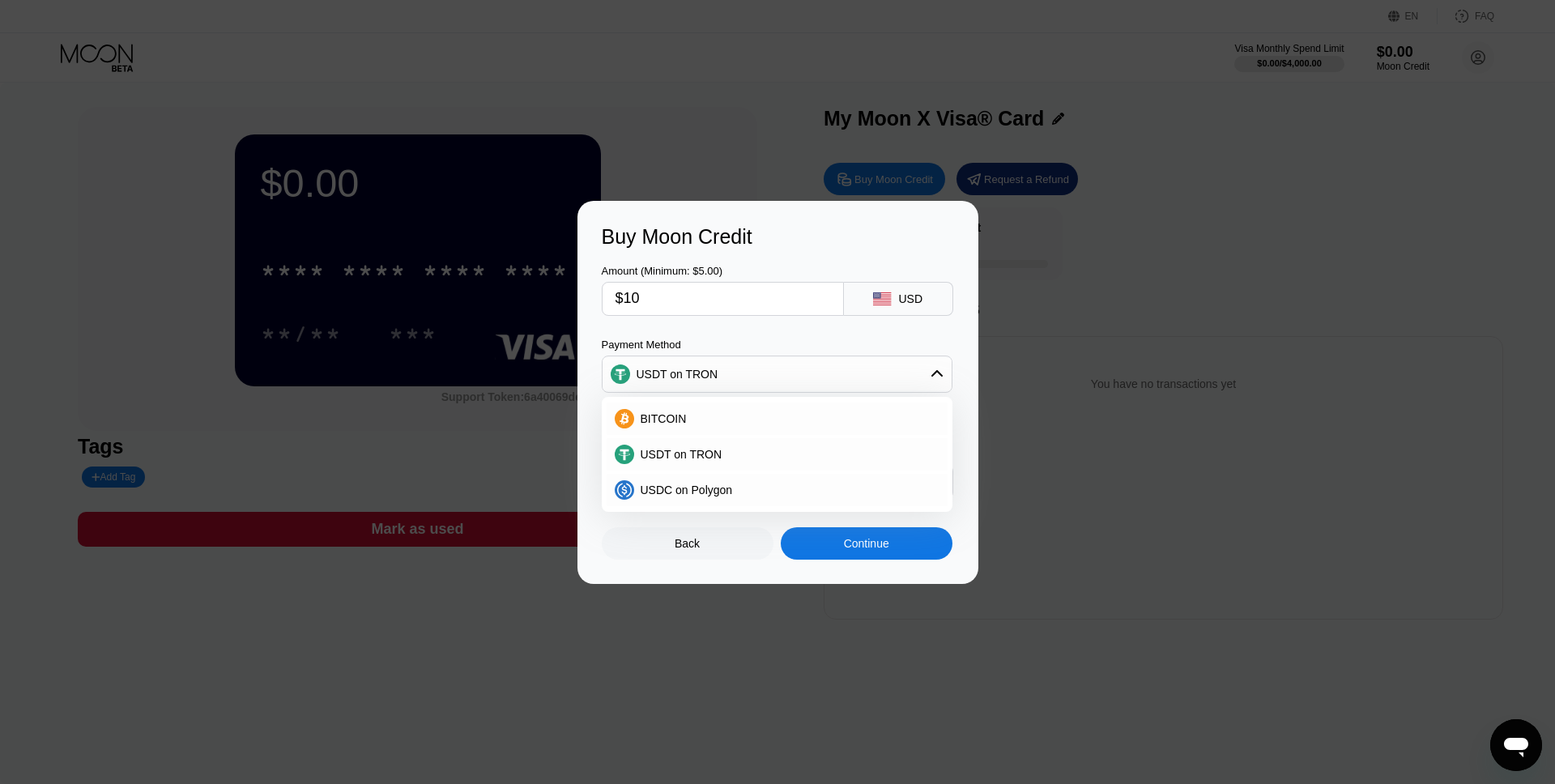
click at [969, 331] on div "Buy Moon Credit Amount (Minimum: $5.00) $10 USD Payment Method USDT on TRON BIT…" at bounding box center [778, 392] width 401 height 383
click at [926, 352] on div "Payment Method USDT on TRON BITCOIN USDT on TRON USDC on Polygon" at bounding box center [777, 365] width 351 height 54
click at [595, 572] on div "Buy Moon Credit Amount (Minimum: $5.00) $10 USD Payment Method USDT on TRON BIT…" at bounding box center [778, 392] width 401 height 383
click at [705, 293] on input "$10" at bounding box center [722, 299] width 215 height 32
type input "$1"
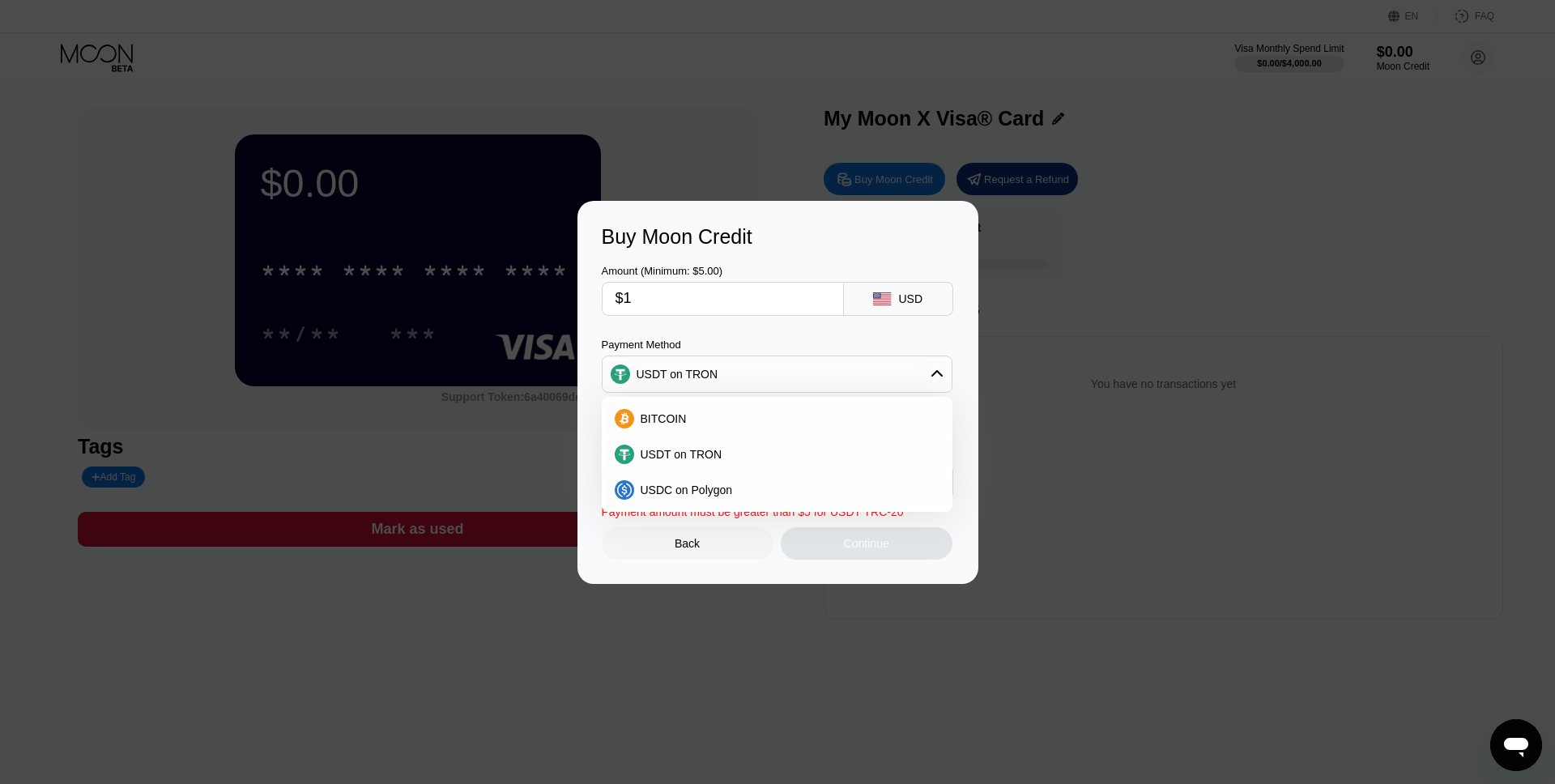
type input "1.01"
type input "0.00"
type input "$2"
type input "2.02"
type input "$20"
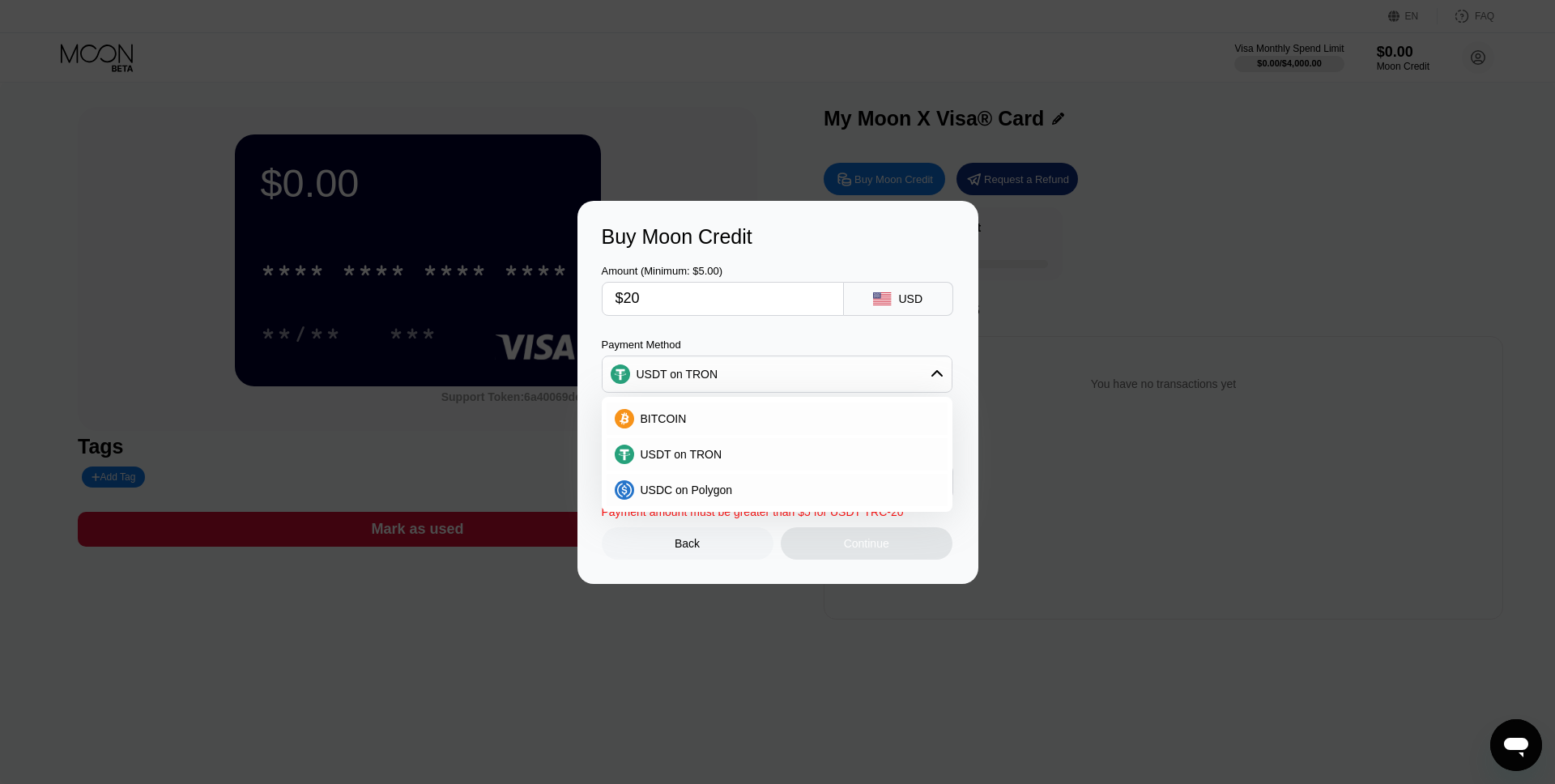
type input "20.20"
type input "$20"
click at [748, 338] on div "Payment Method" at bounding box center [777, 344] width 351 height 12
click at [720, 464] on div "USDT on TRON" at bounding box center [777, 454] width 341 height 32
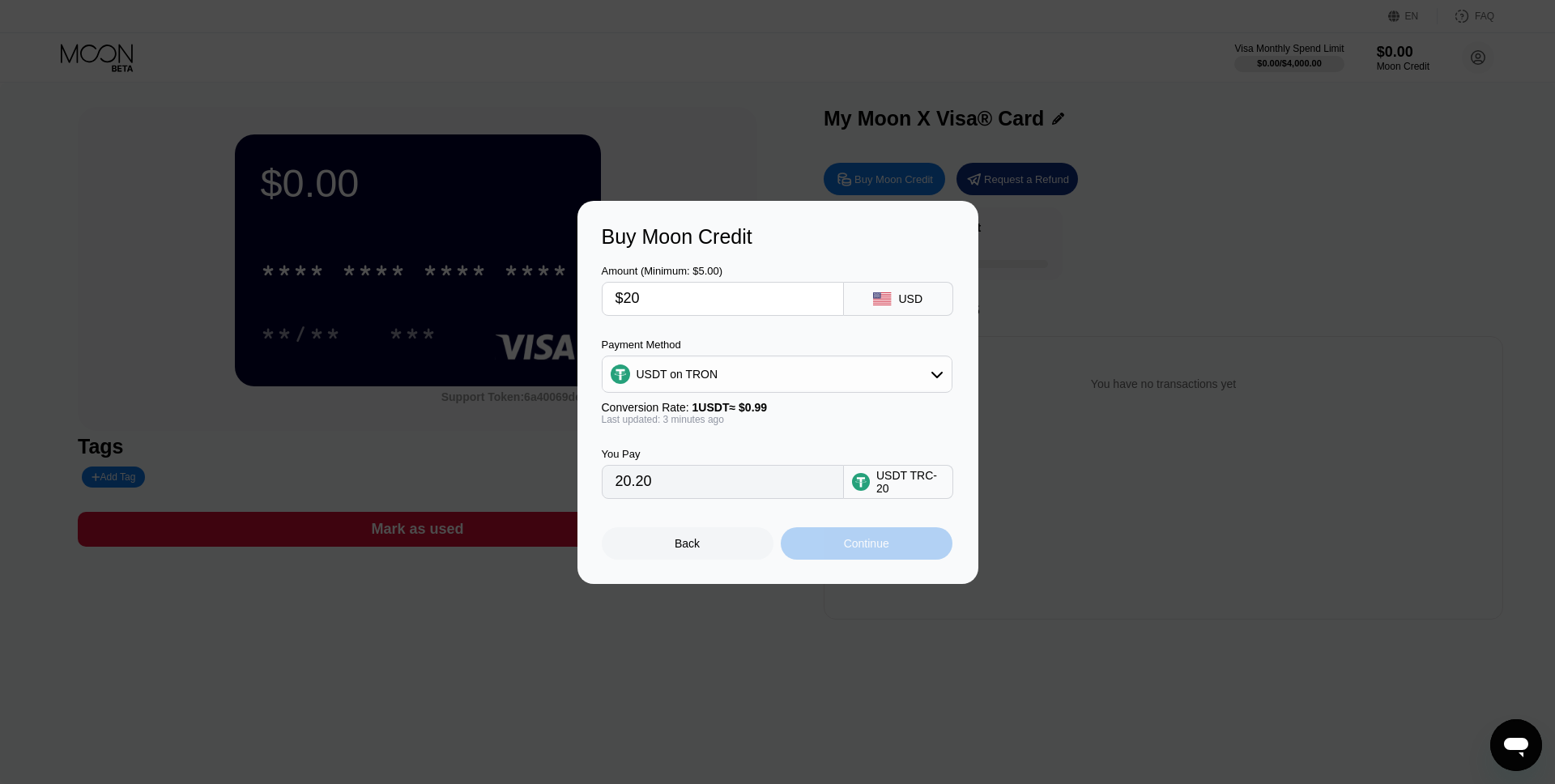
click at [862, 547] on div "Continue" at bounding box center [867, 543] width 45 height 13
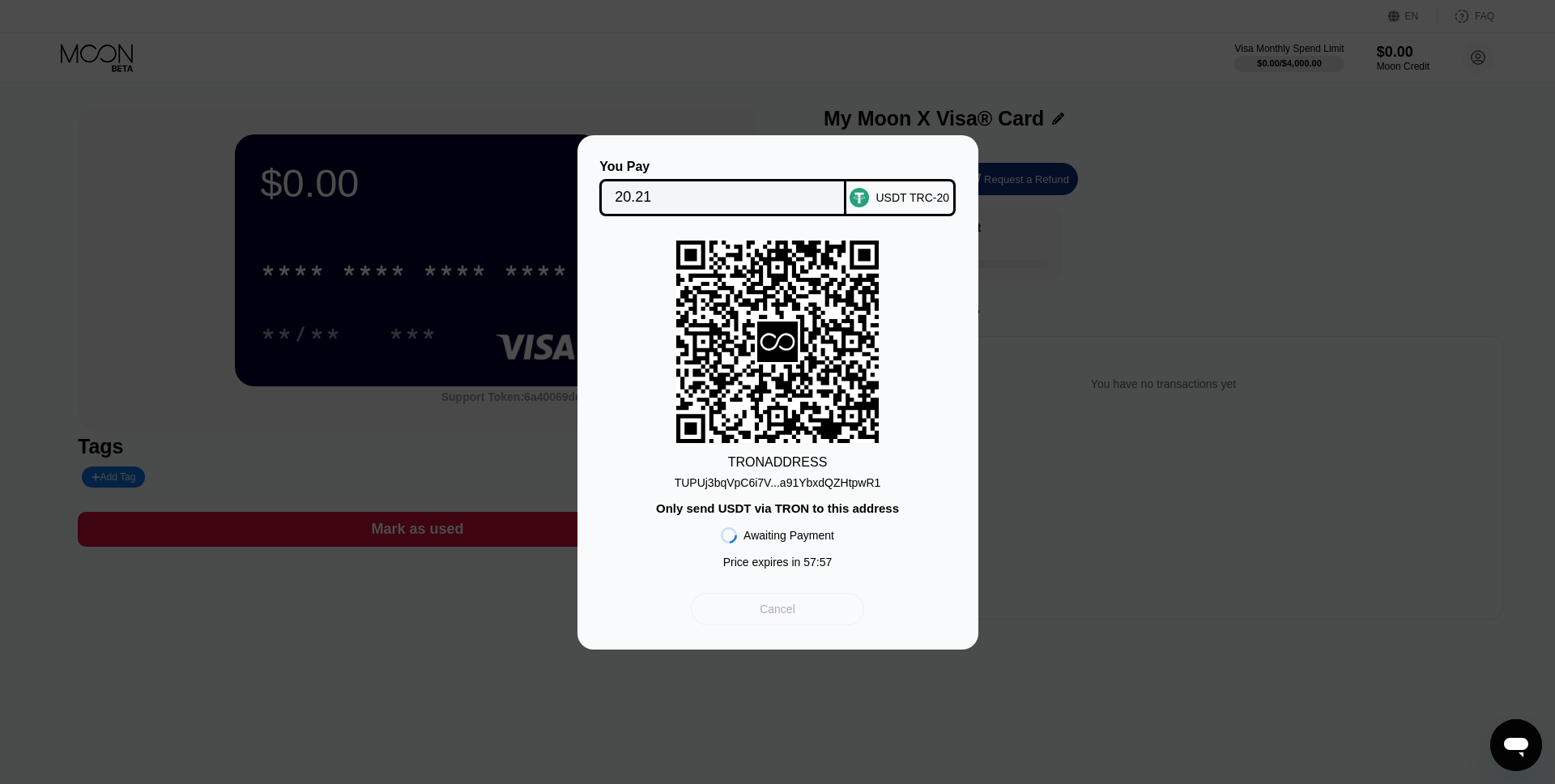
click at [781, 608] on div "Cancel" at bounding box center [778, 608] width 35 height 14
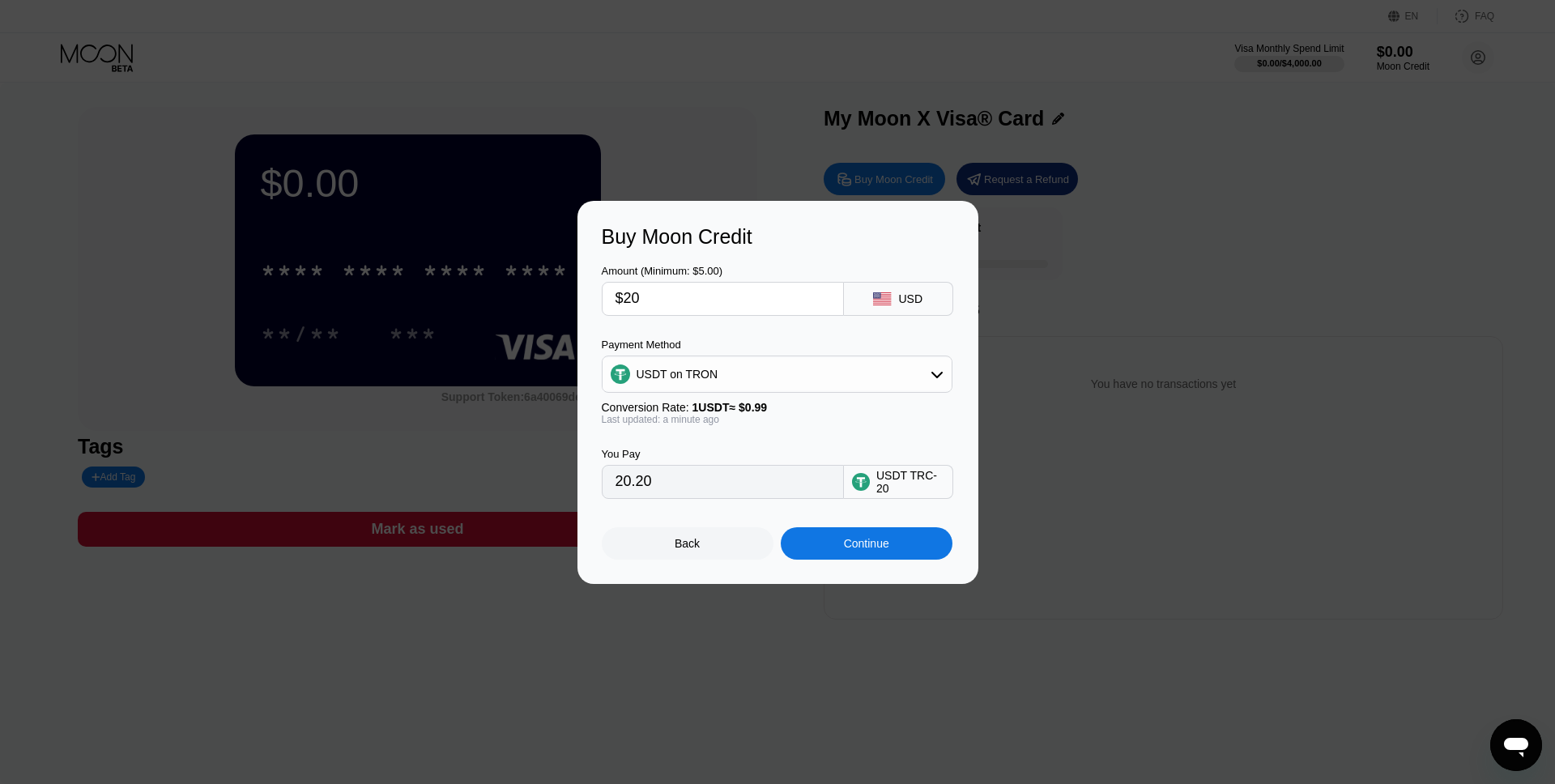
click at [685, 300] on input "$20" at bounding box center [722, 299] width 215 height 32
type input "$1"
type input "1.01"
type input "$18"
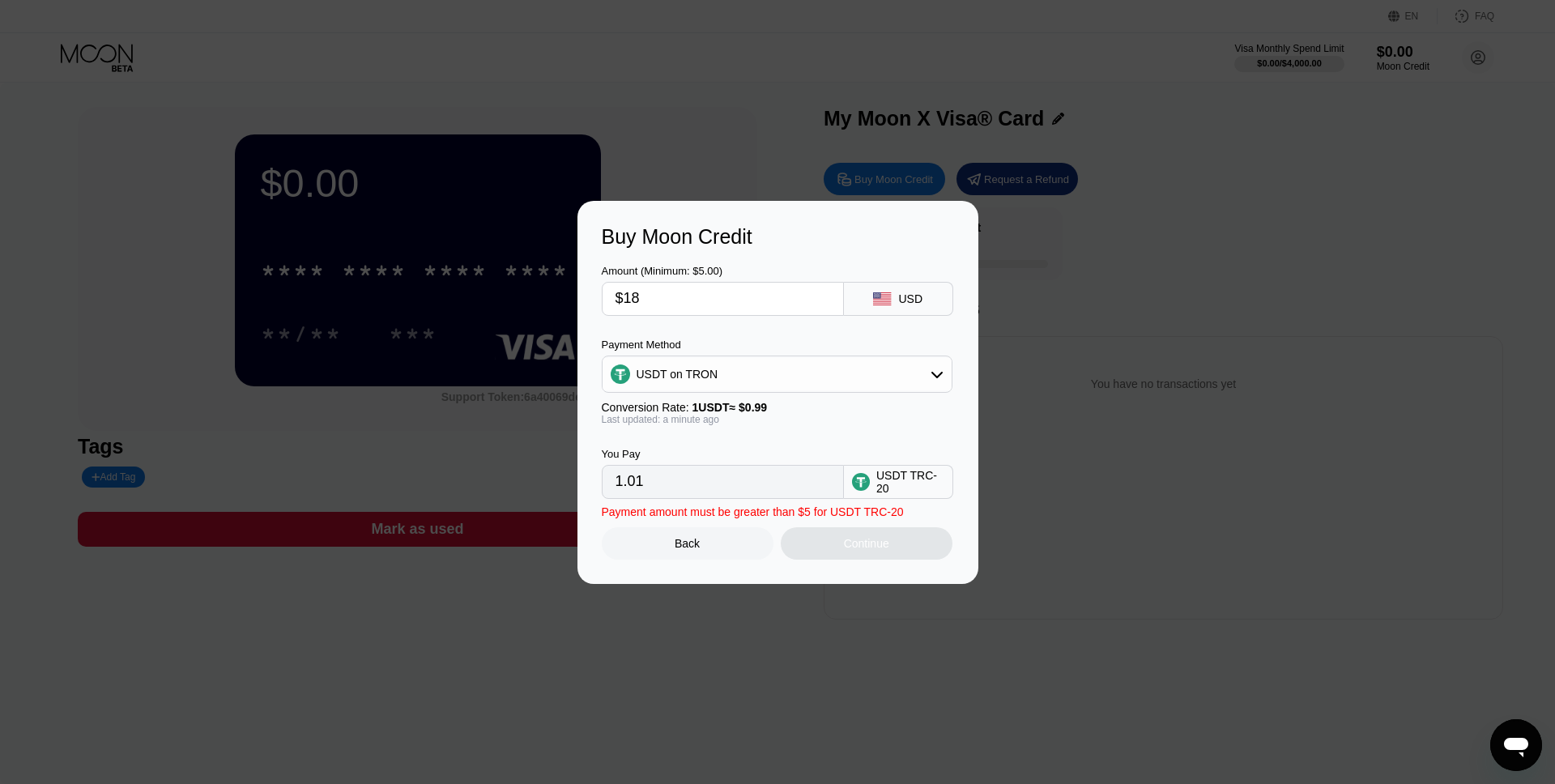
type input "18.18"
type input "$18"
click at [872, 552] on div "Continue" at bounding box center [867, 543] width 172 height 32
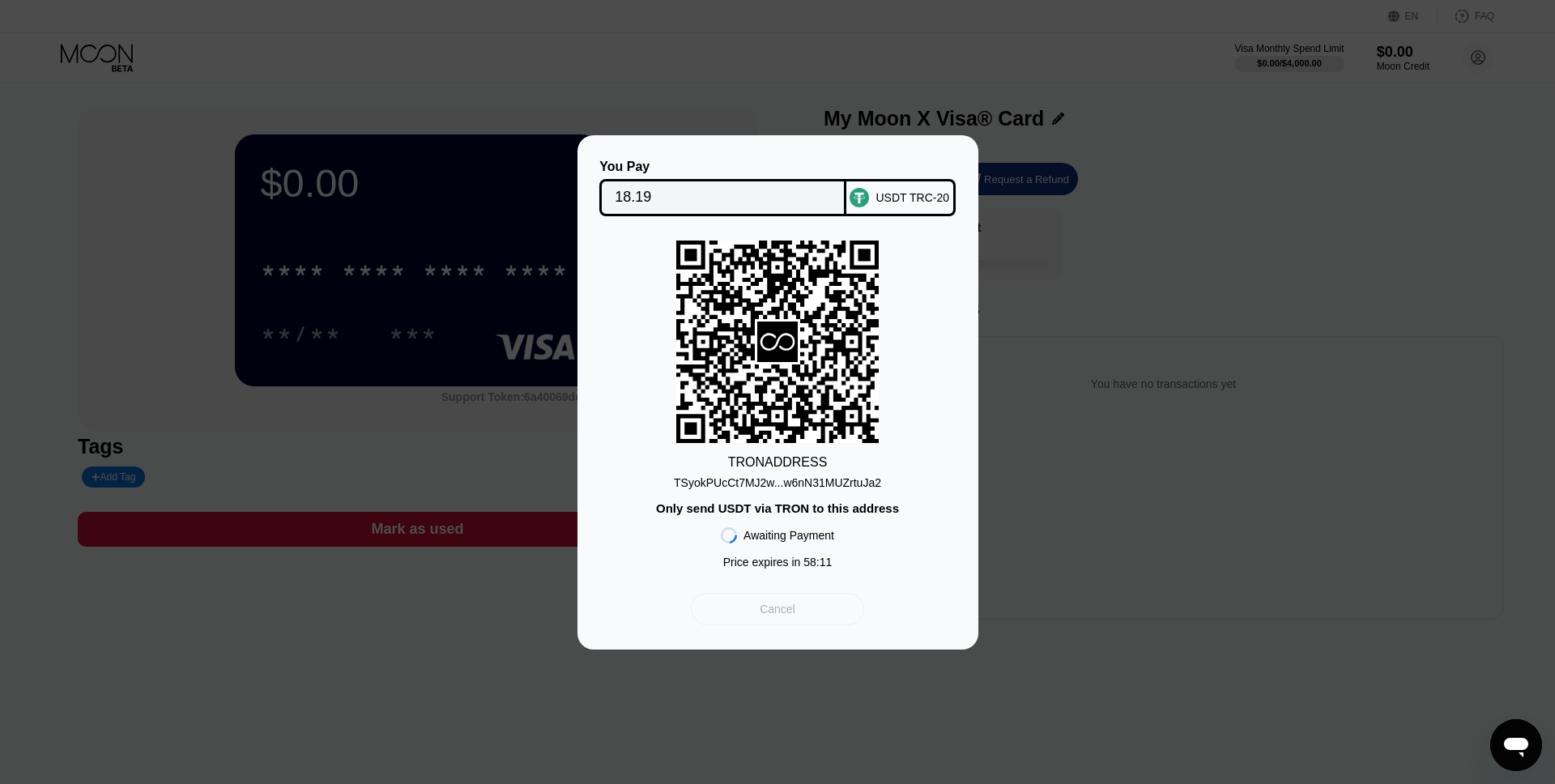
click at [791, 615] on div "Cancel" at bounding box center [778, 608] width 35 height 14
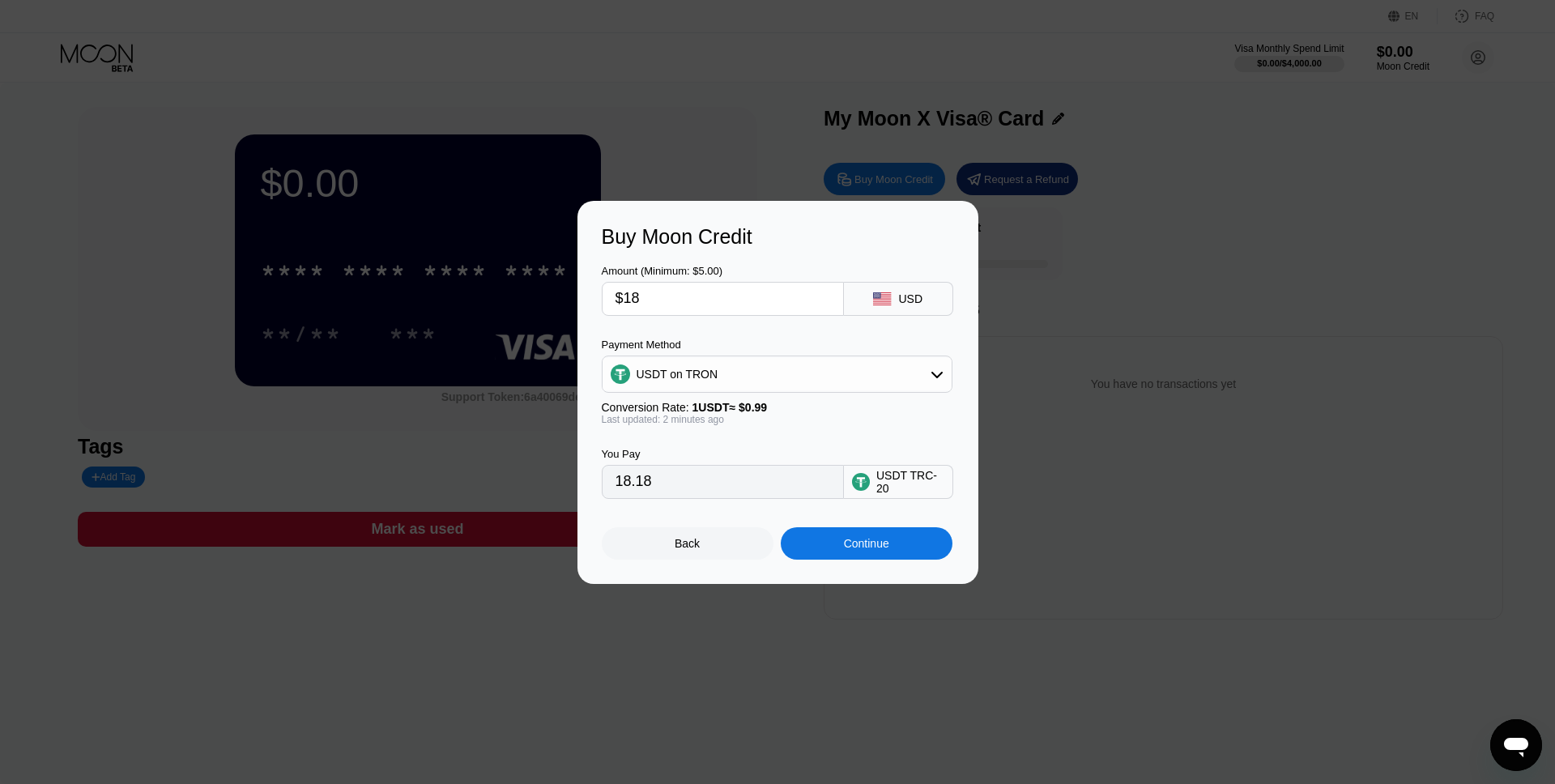
drag, startPoint x: 659, startPoint y: 308, endPoint x: 560, endPoint y: 303, distance: 99.1
click at [560, 303] on div "Buy Moon Credit Amount (Minimum: $5.00) $18 USD Payment Method USDT on TRON Con…" at bounding box center [778, 392] width 1555 height 383
type input "$2"
type input "2.02"
type input "$20"
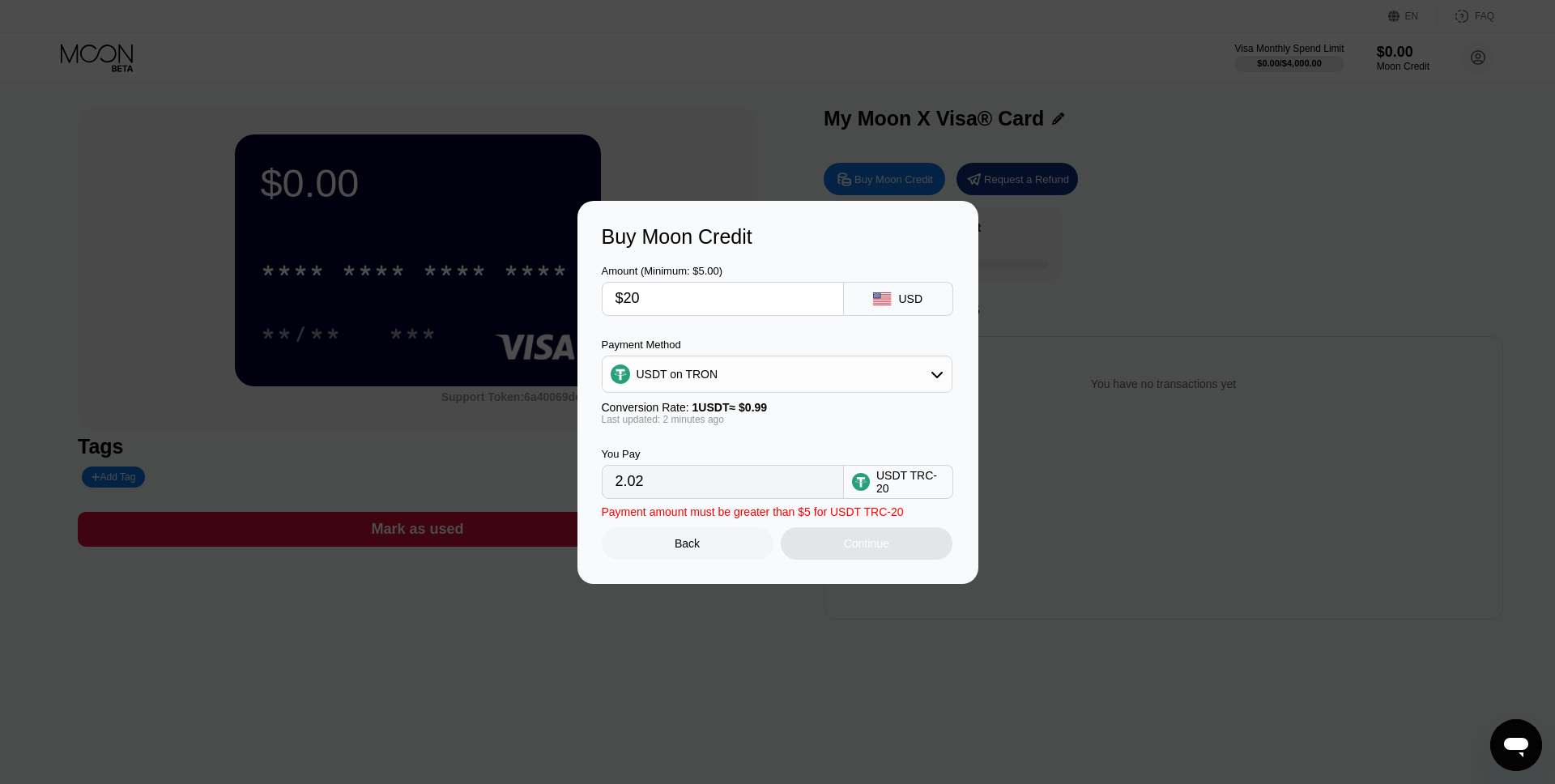
type input "20.20"
type input "$20"
click at [880, 549] on div "Continue" at bounding box center [867, 543] width 45 height 13
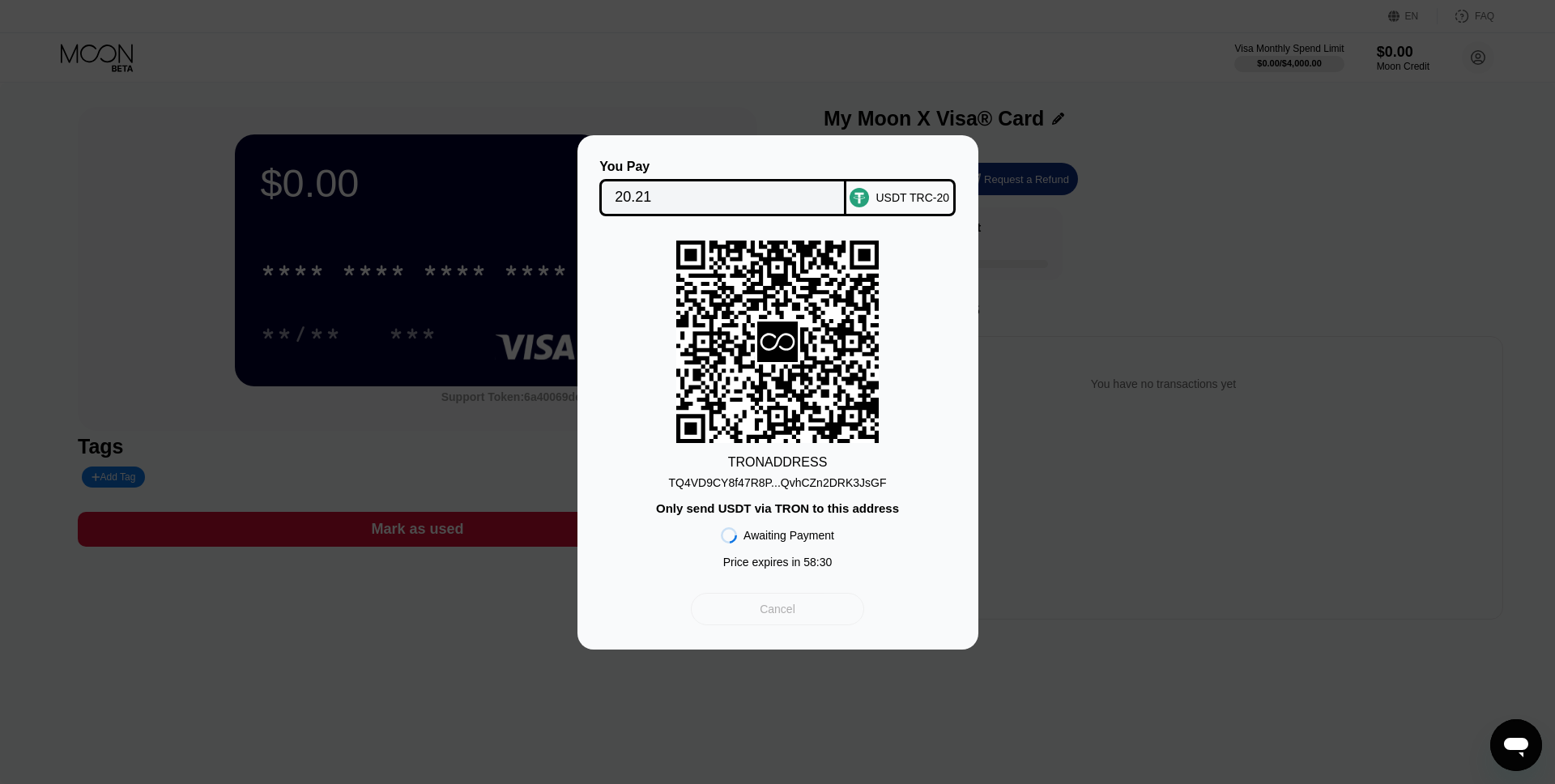
click at [793, 612] on div "Cancel" at bounding box center [778, 608] width 35 height 14
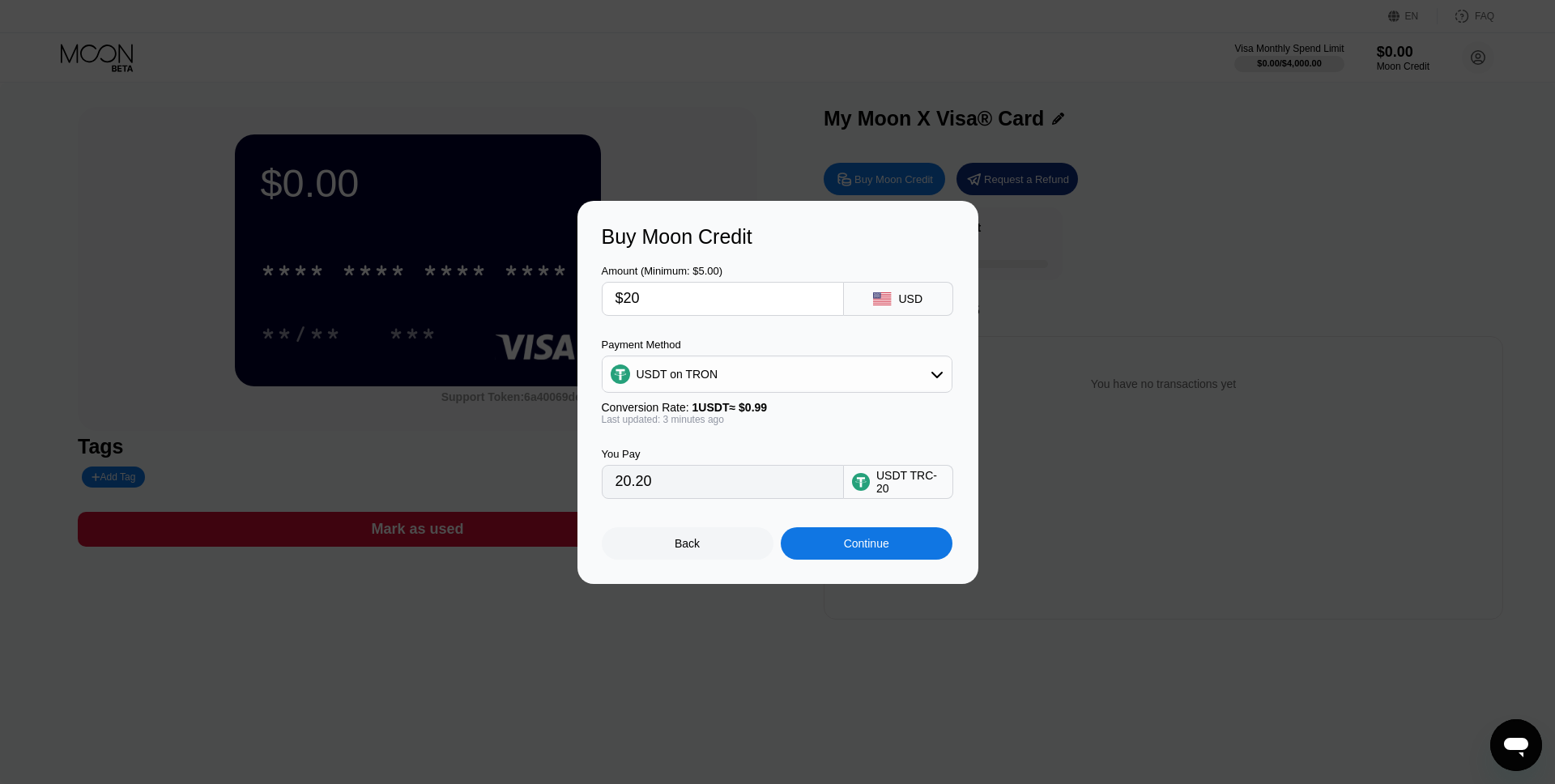
drag, startPoint x: 684, startPoint y: 293, endPoint x: 583, endPoint y: 294, distance: 101.0
click at [583, 294] on div "Buy Moon Credit Amount (Minimum: $5.00) $20 USD Payment Method USDT on TRON Con…" at bounding box center [778, 392] width 401 height 383
type input "$1"
type input "1.01"
type input "$17"
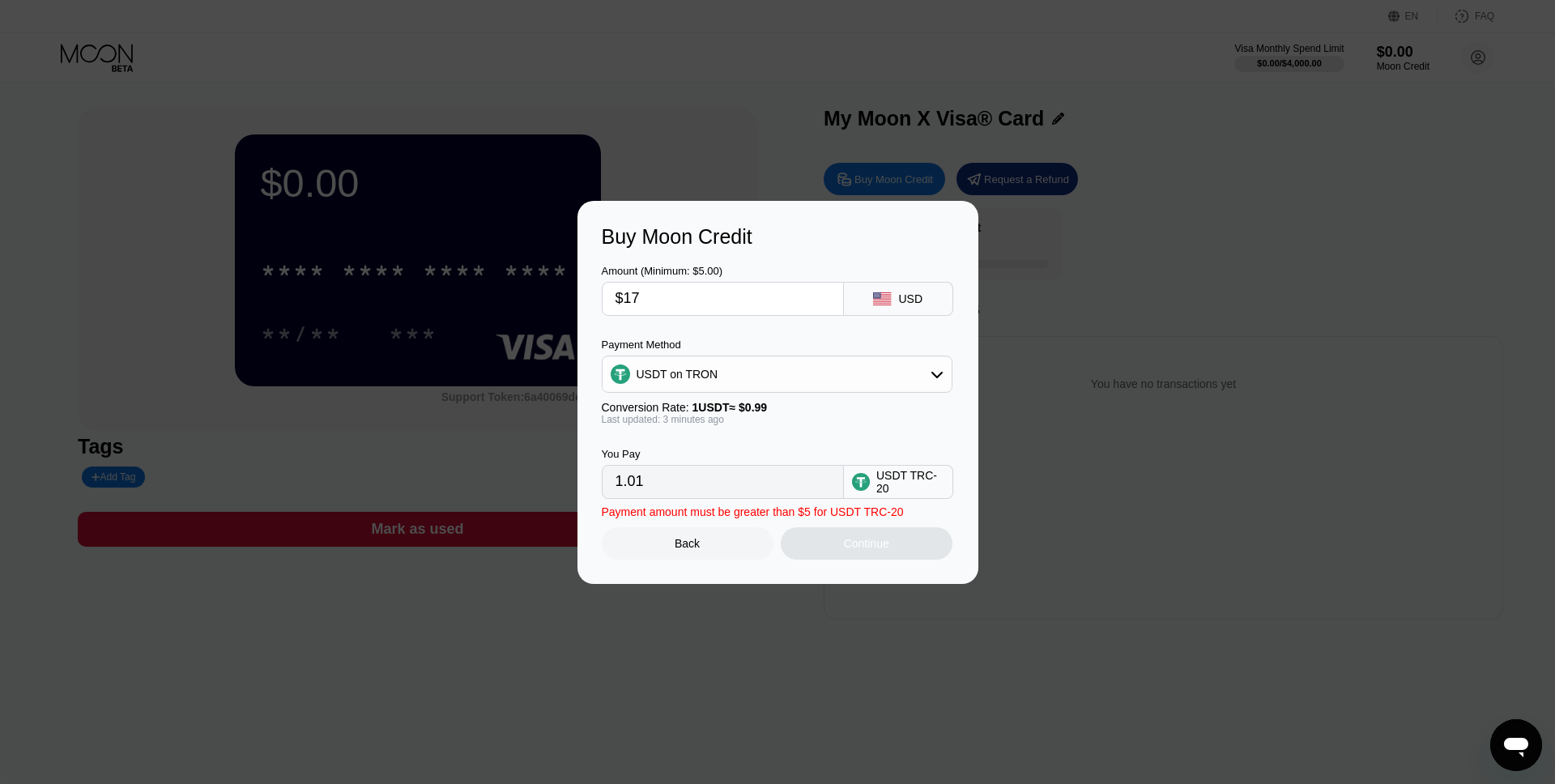
type input "17.17"
type input "$17"
click at [848, 547] on div "Continue" at bounding box center [867, 543] width 45 height 13
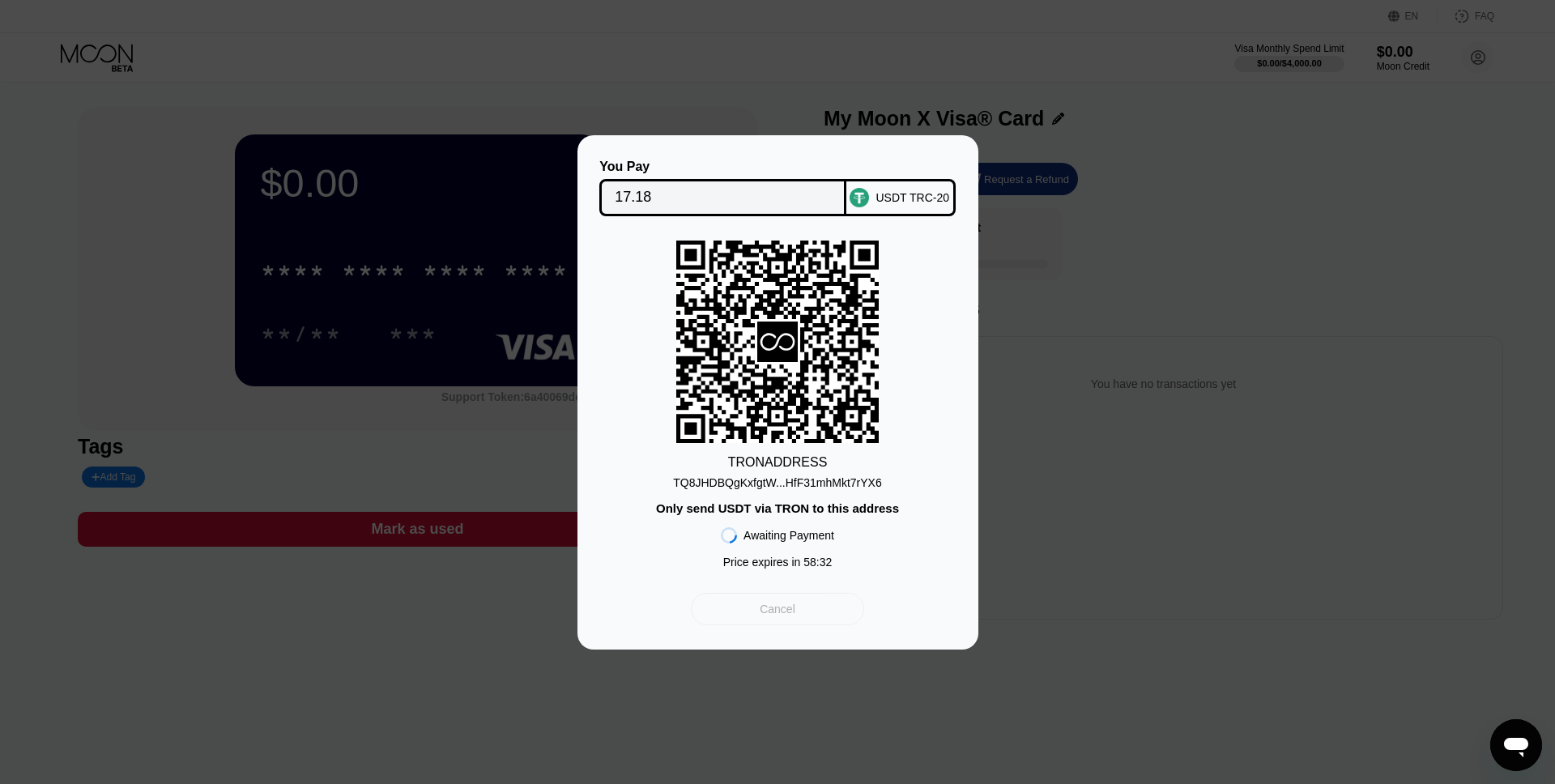
click at [777, 609] on div "Cancel" at bounding box center [778, 608] width 35 height 14
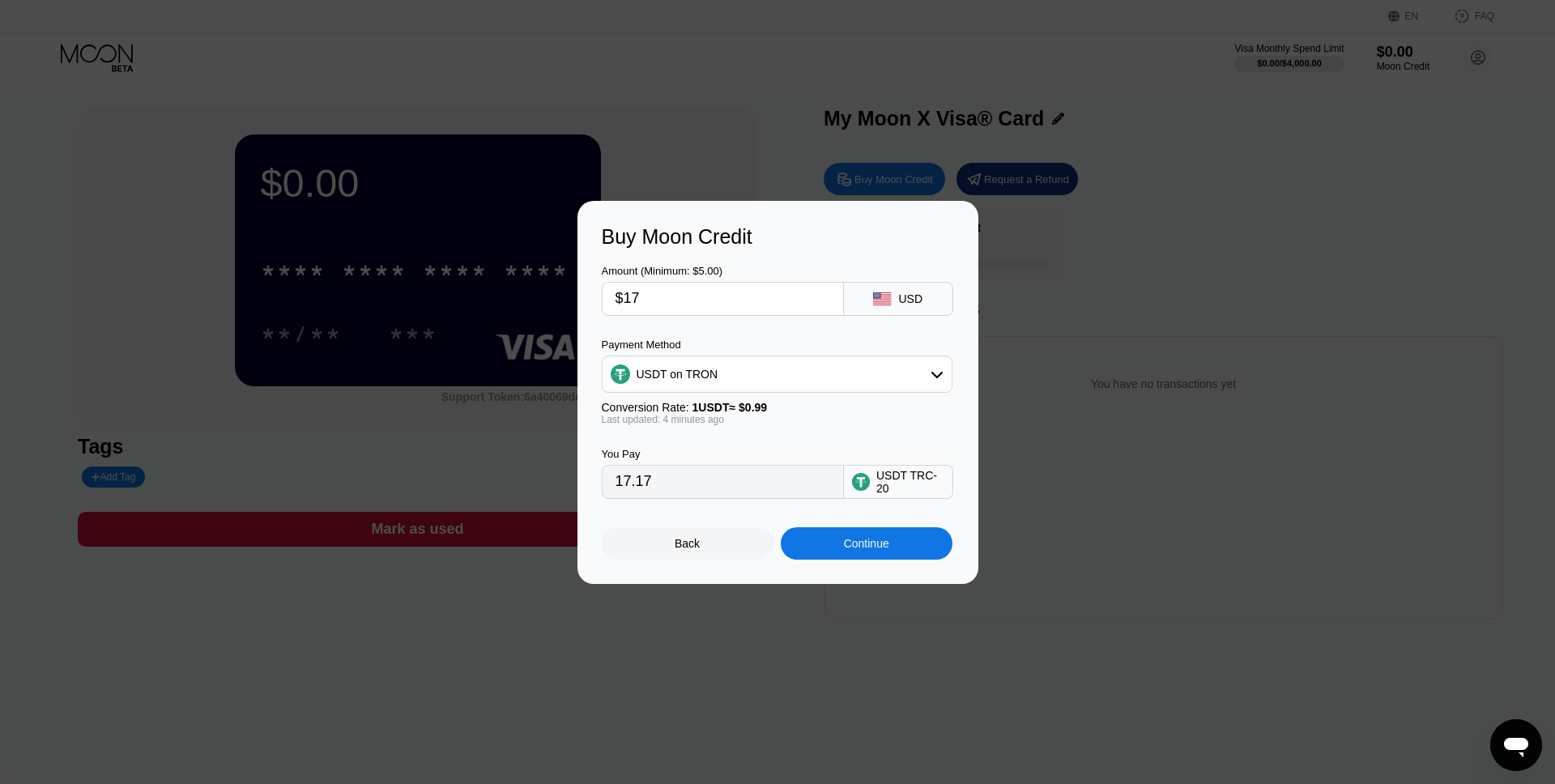
drag, startPoint x: 671, startPoint y: 294, endPoint x: 573, endPoint y: 299, distance: 98.1
click at [573, 299] on div "Buy Moon Credit Amount (Minimum: $5.00) $17 USD Payment Method USDT on TRON Con…" at bounding box center [778, 392] width 1555 height 383
type input "$1"
type input "1.01"
type input "$15"
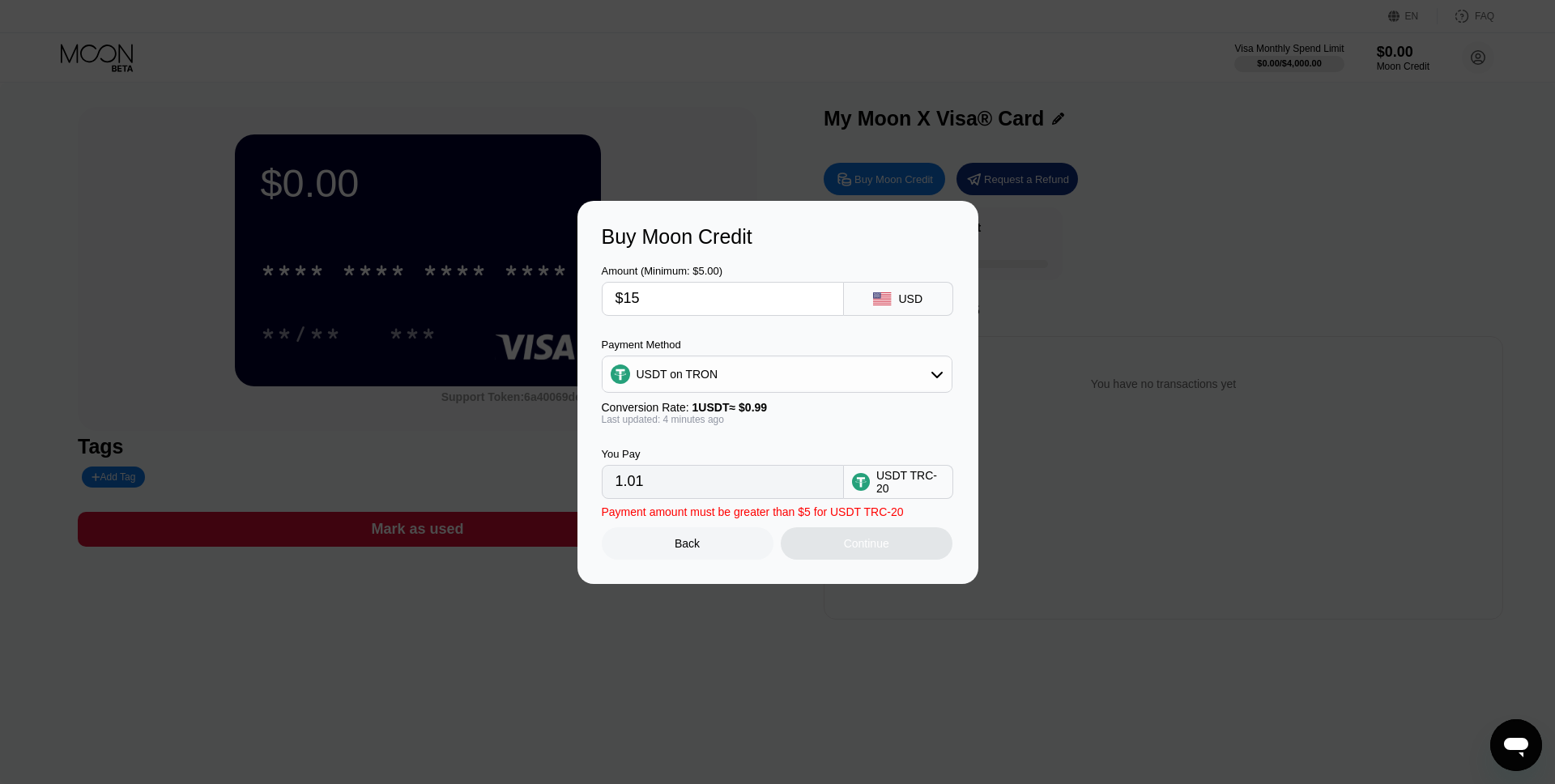
type input "15.15"
type input "$15"
click at [863, 548] on div "Continue" at bounding box center [867, 543] width 45 height 13
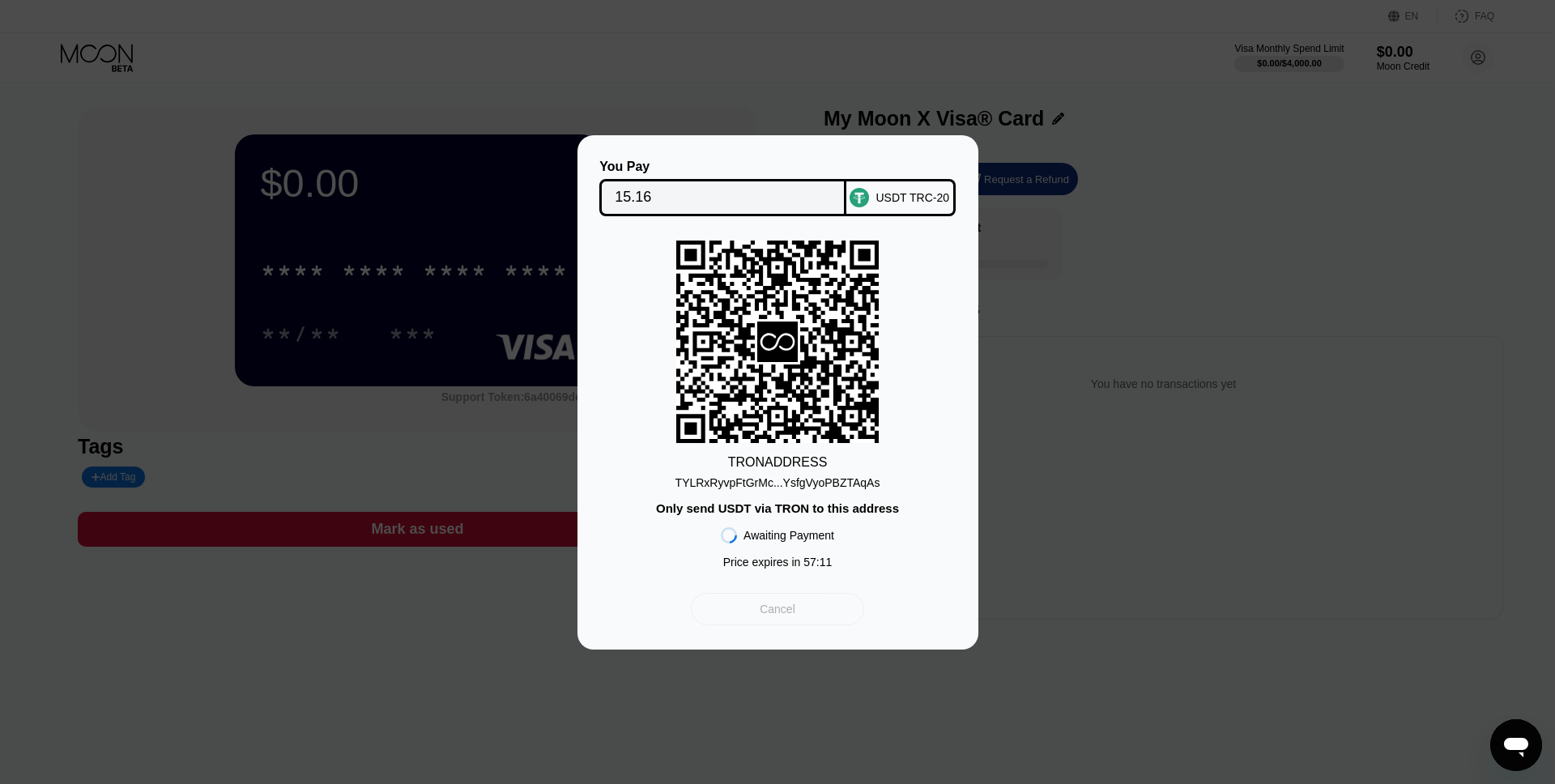
click at [779, 610] on div "Cancel" at bounding box center [778, 608] width 35 height 14
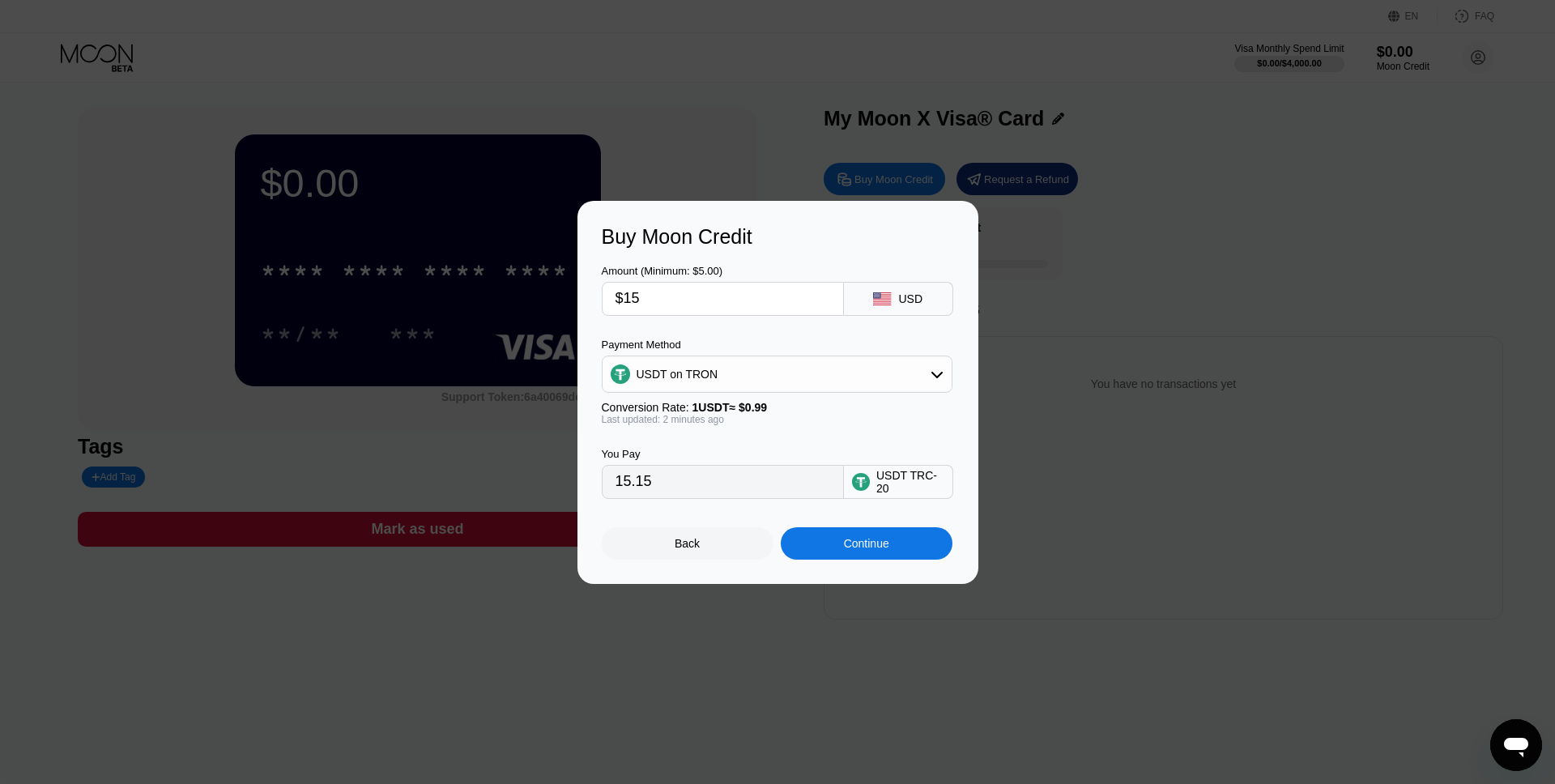
click at [799, 374] on div "USDT on TRON" at bounding box center [777, 373] width 349 height 32
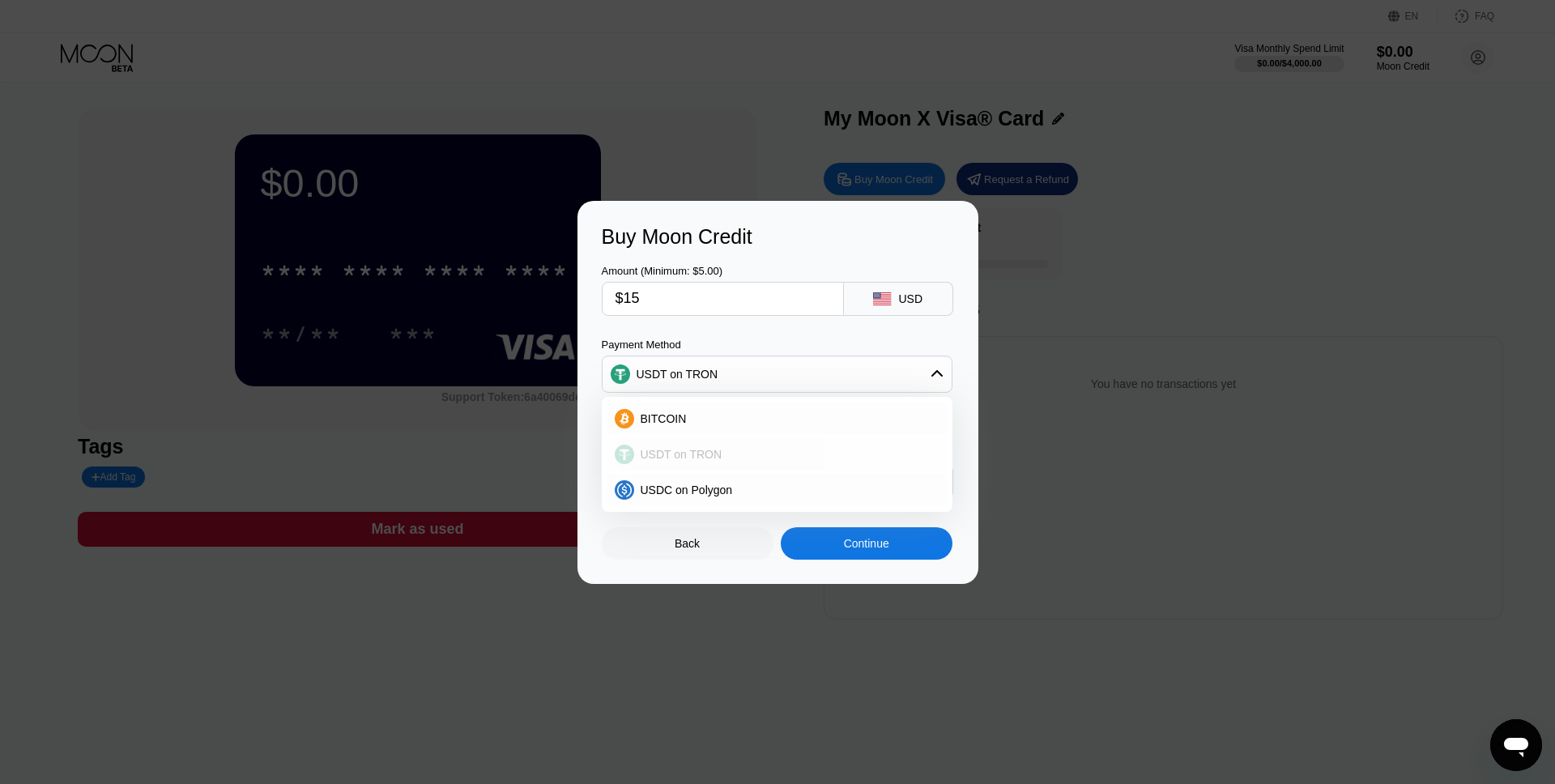
click at [721, 453] on div "USDT on TRON" at bounding box center [787, 453] width 305 height 13
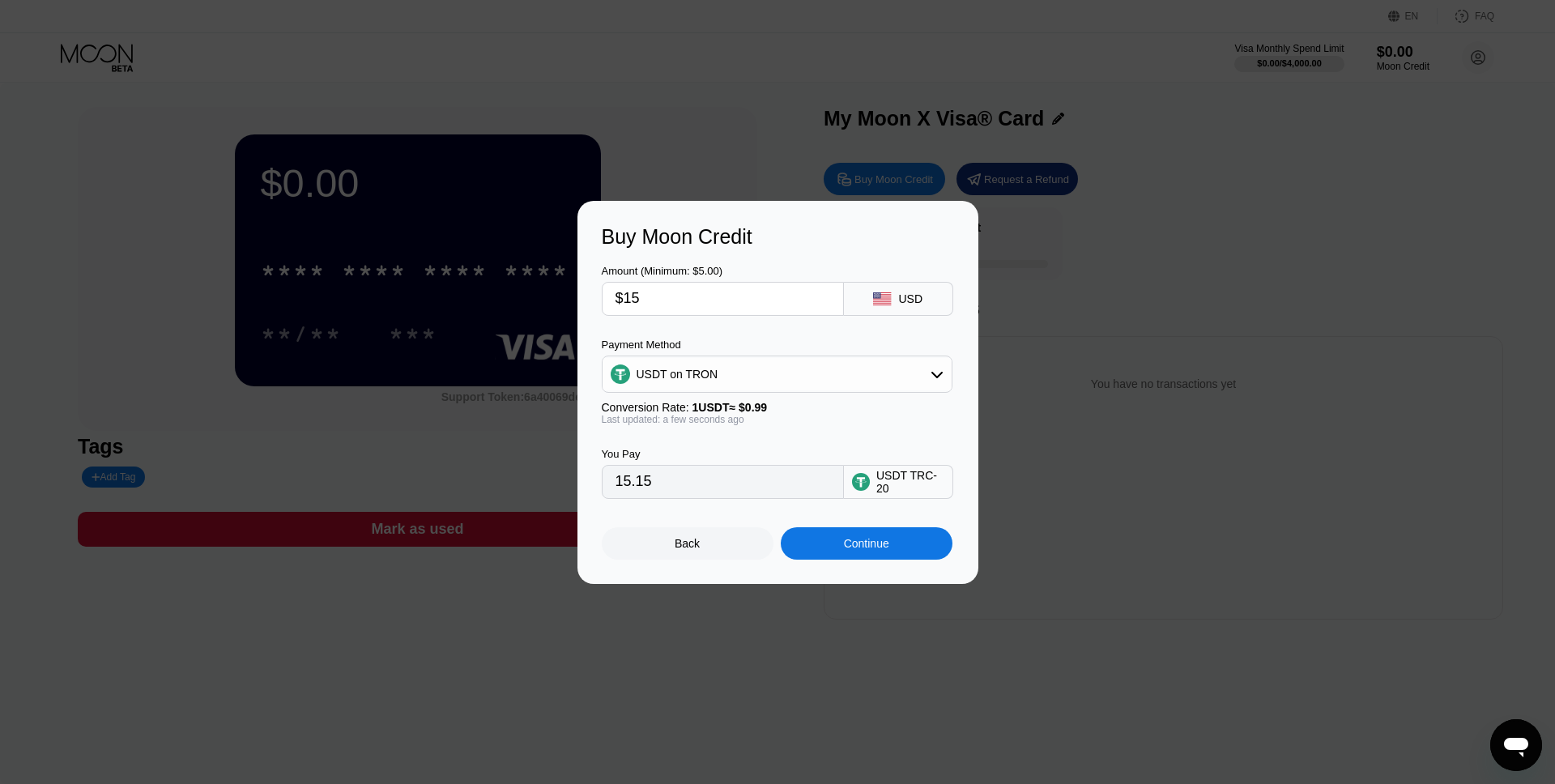
click at [661, 303] on input "$15" at bounding box center [722, 299] width 215 height 32
type input "$2"
type input "2.02"
type input "$20"
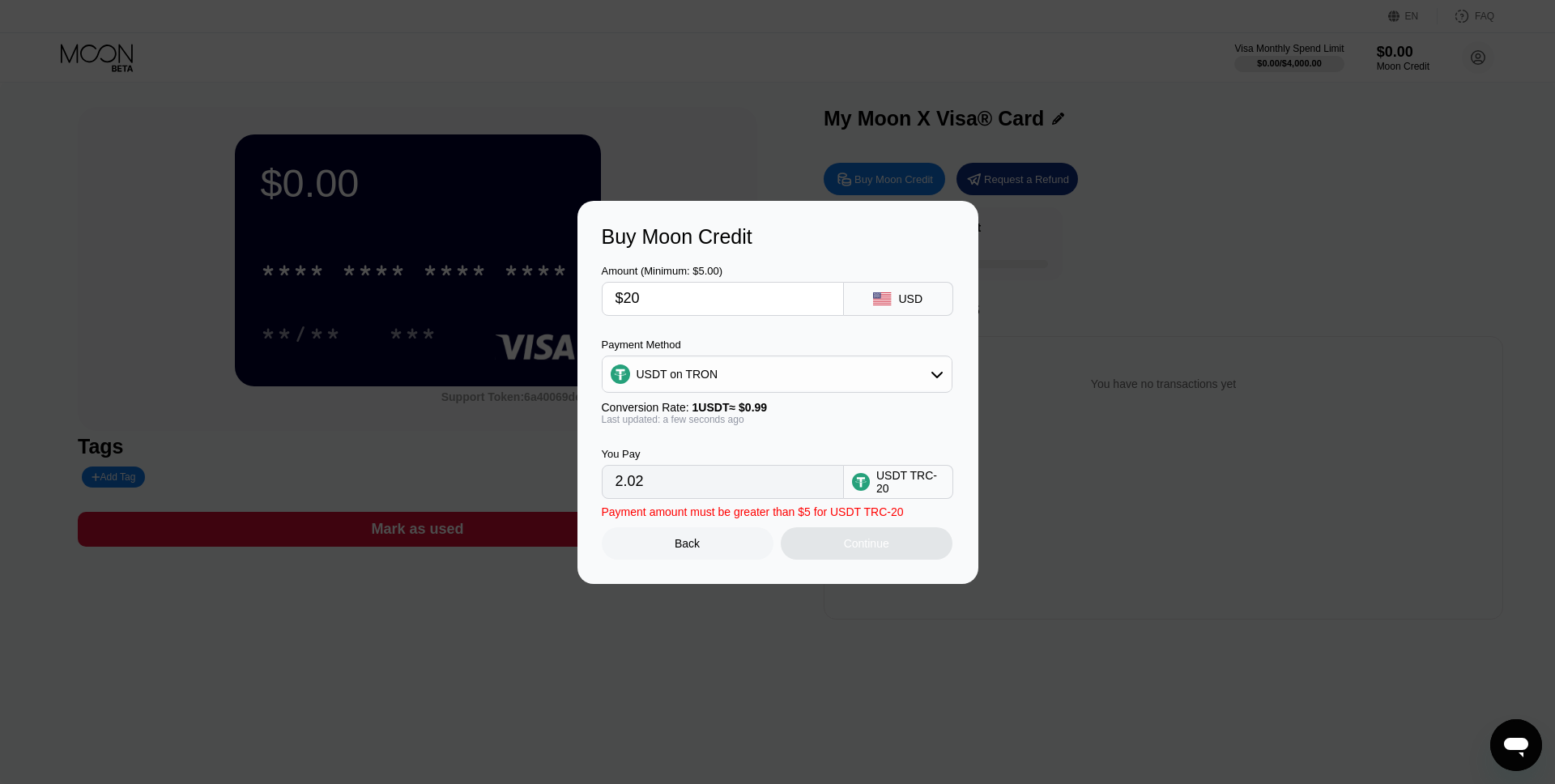
type input "20.20"
type input "$20"
click at [874, 548] on div "Continue" at bounding box center [867, 543] width 45 height 13
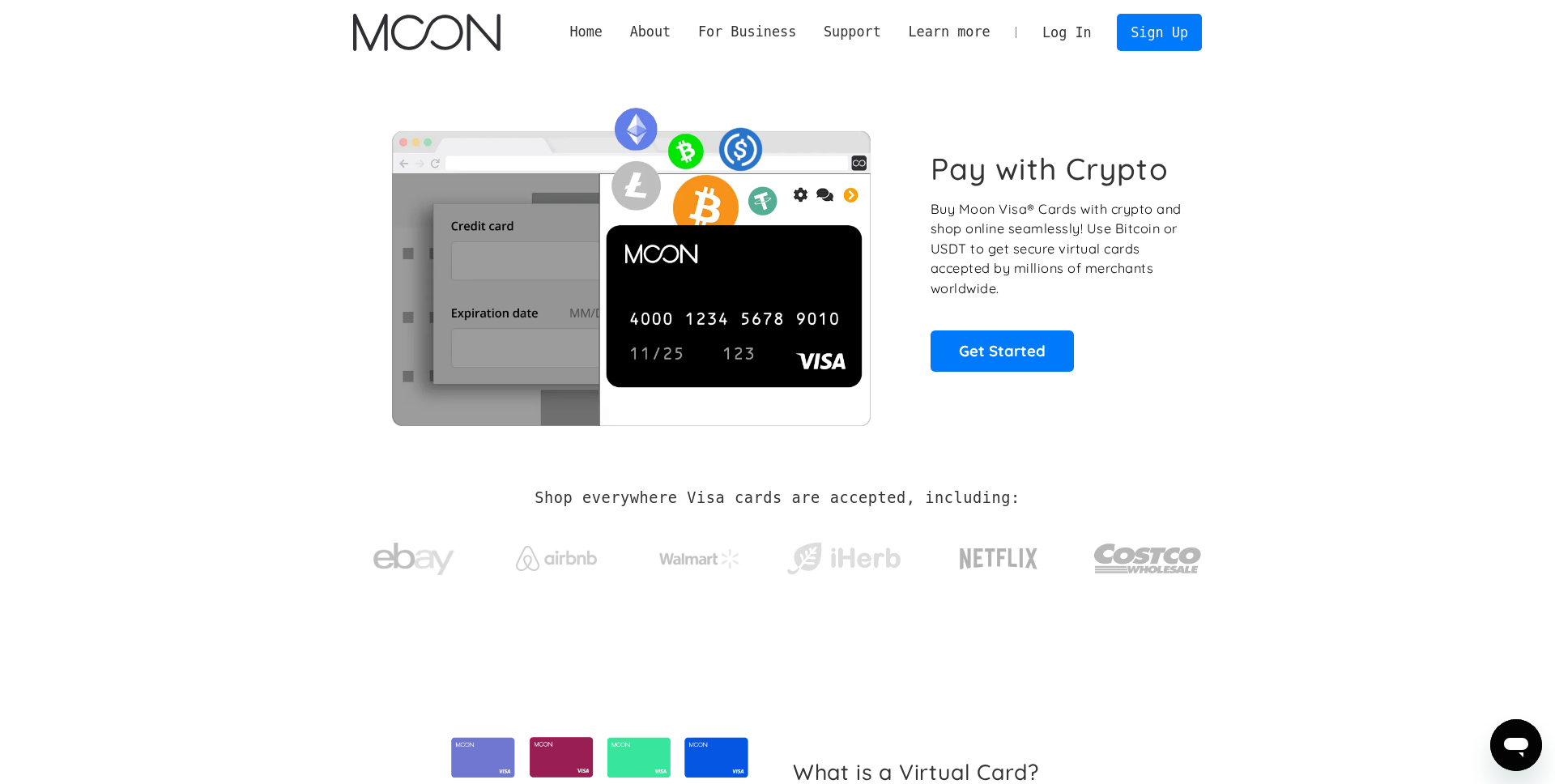
click at [1056, 31] on link "Log In" at bounding box center [1066, 32] width 76 height 35
